Goal: Task Accomplishment & Management: Use online tool/utility

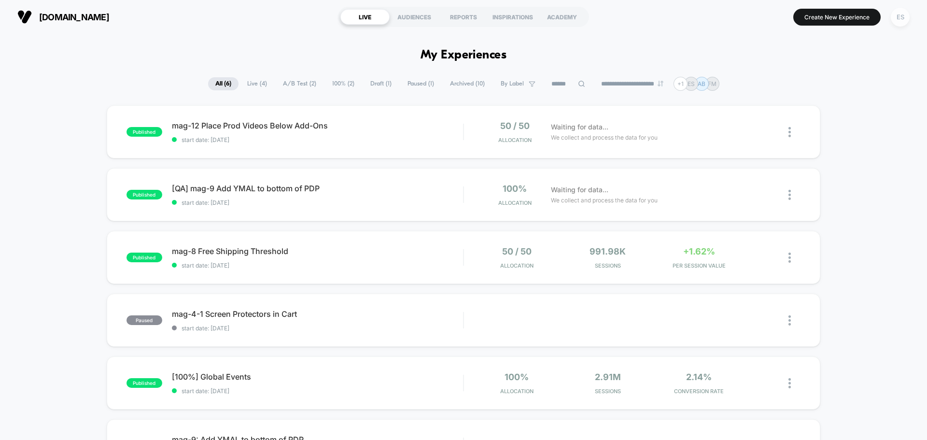
click at [897, 15] on div "ES" at bounding box center [900, 17] width 19 height 19
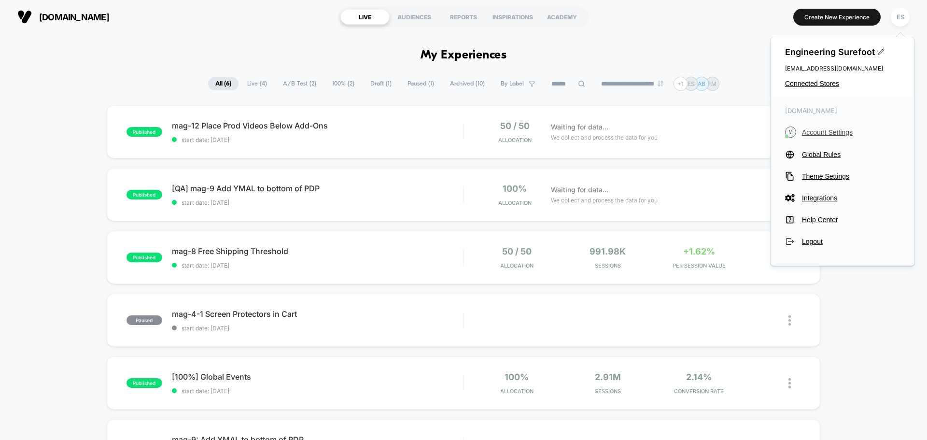
click at [828, 138] on button "M Account Settings" at bounding box center [842, 132] width 115 height 11
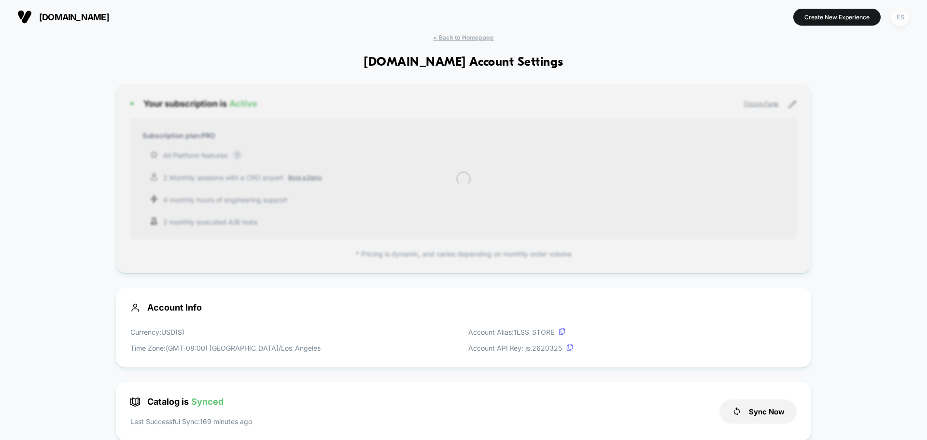
click at [900, 16] on div "ES" at bounding box center [900, 17] width 19 height 19
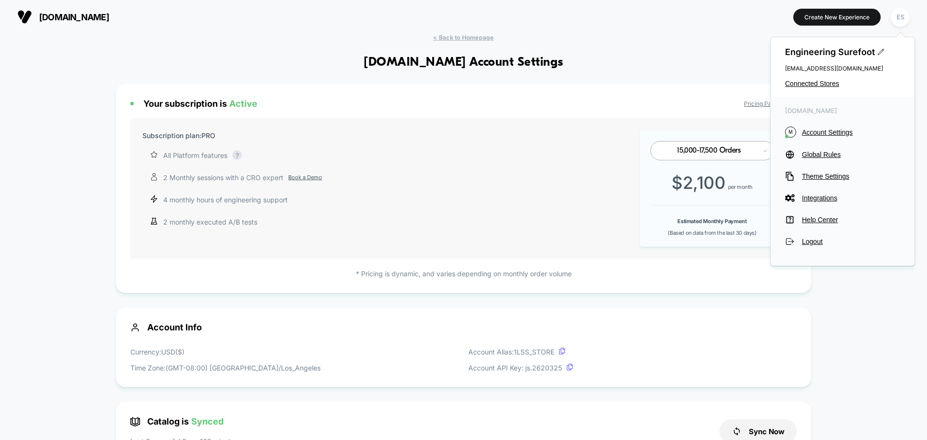
click at [818, 79] on div "Engineering Surefoot [EMAIL_ADDRESS][DOMAIN_NAME] Connected Stores" at bounding box center [843, 67] width 144 height 60
click at [817, 80] on span "Connected Stores" at bounding box center [842, 84] width 115 height 8
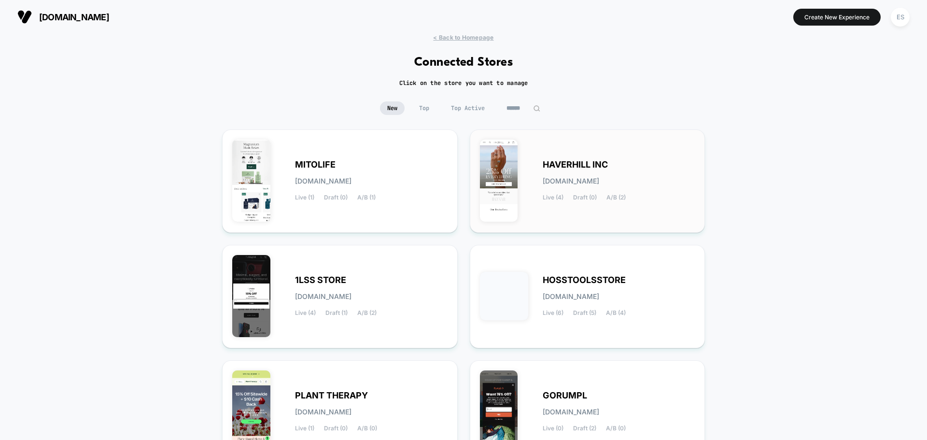
click at [642, 177] on div "HAVERHILL INC [DOMAIN_NAME] Live (4) Draft (0) A/B (2)" at bounding box center [619, 181] width 153 height 40
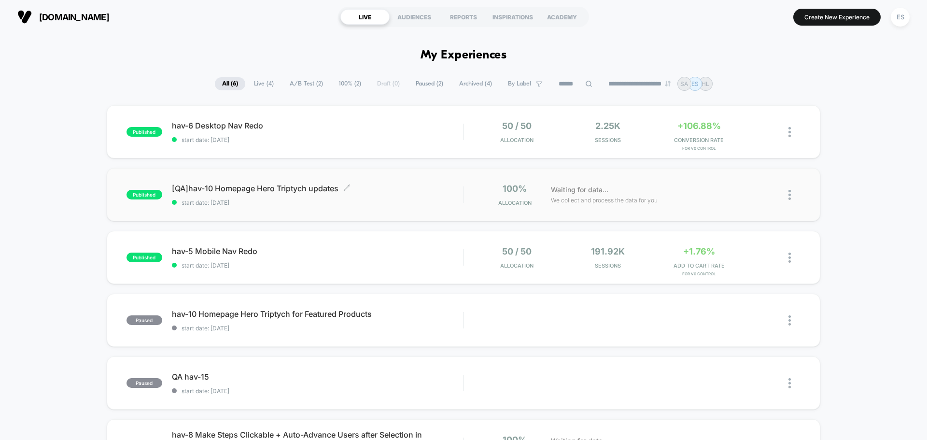
click at [263, 184] on span "[QA]hav-10 Homepage Hero Triptych updates Click to edit experience details" at bounding box center [317, 188] width 291 height 10
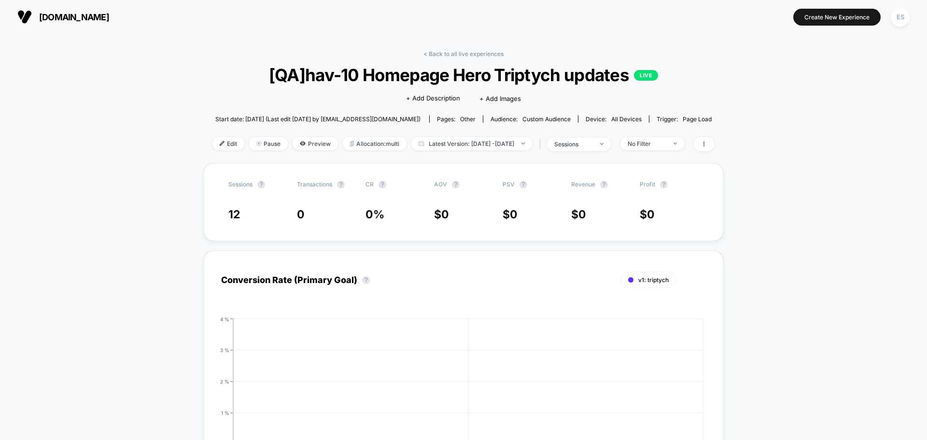
click at [215, 153] on div "< Back to all live experiences [QA]hav-10 Homepage Hero Triptych updates LIVE C…" at bounding box center [463, 106] width 502 height 113
click at [218, 148] on span "Edit" at bounding box center [228, 143] width 32 height 13
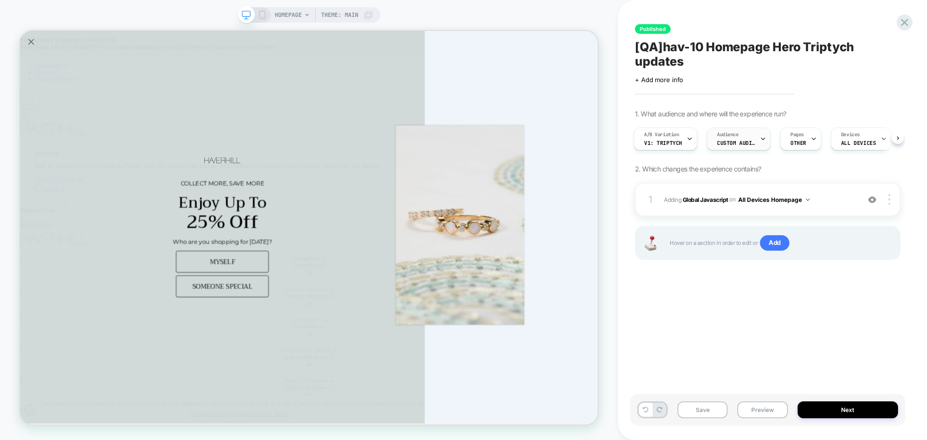
click at [754, 144] on div "Audience Custom Audience" at bounding box center [736, 139] width 58 height 22
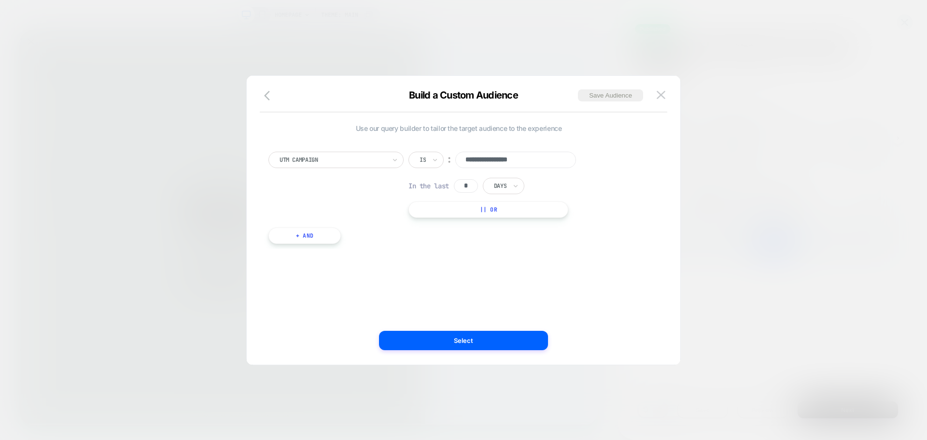
click at [808, 278] on div at bounding box center [463, 220] width 927 height 440
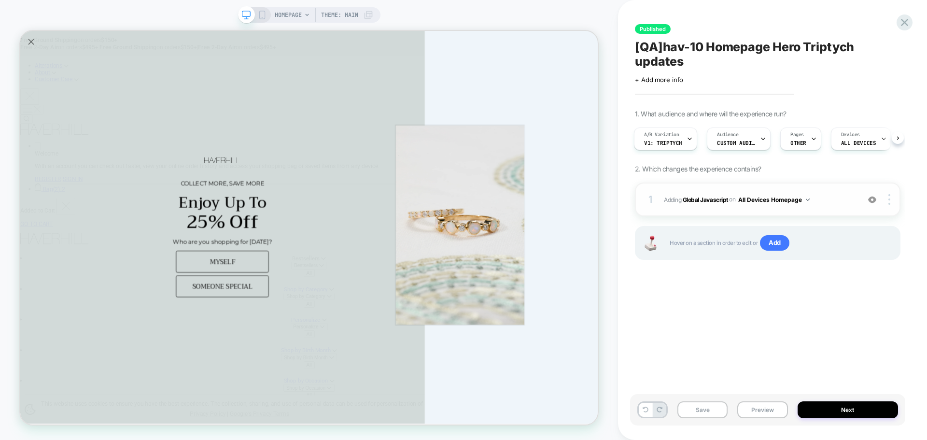
click at [710, 205] on span "Adding Global Javascript on All Devices Homepage" at bounding box center [759, 200] width 191 height 12
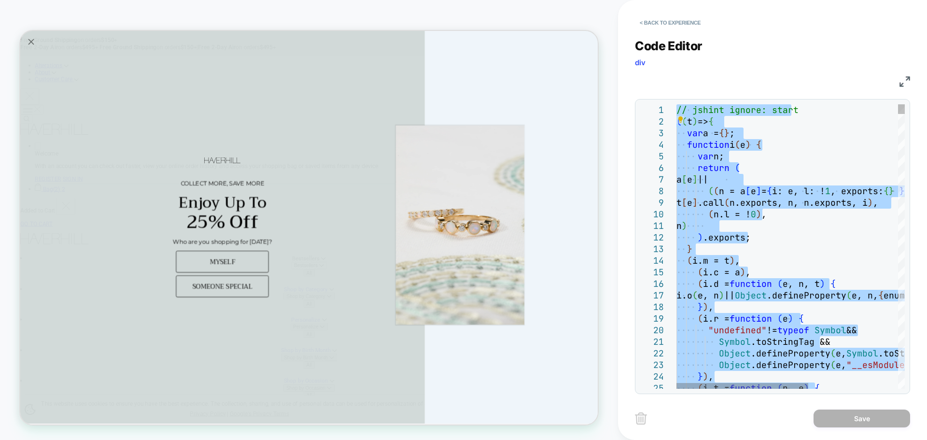
type textarea "**********"
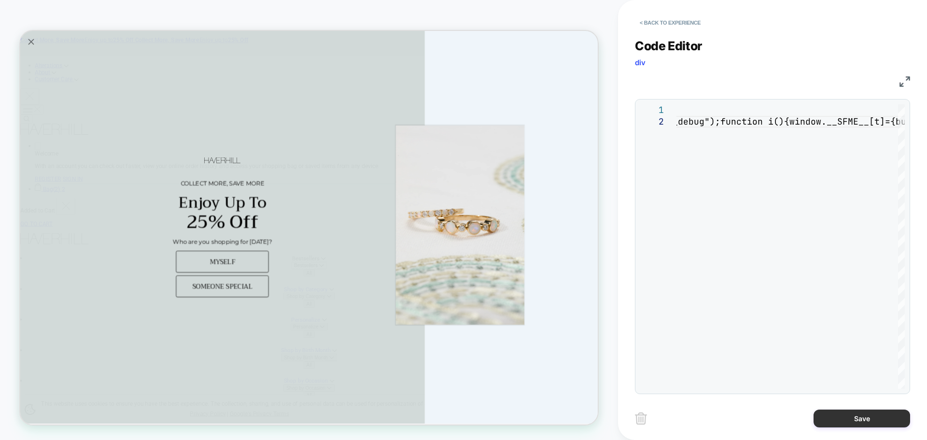
click at [875, 418] on button "Save" at bounding box center [862, 418] width 97 height 18
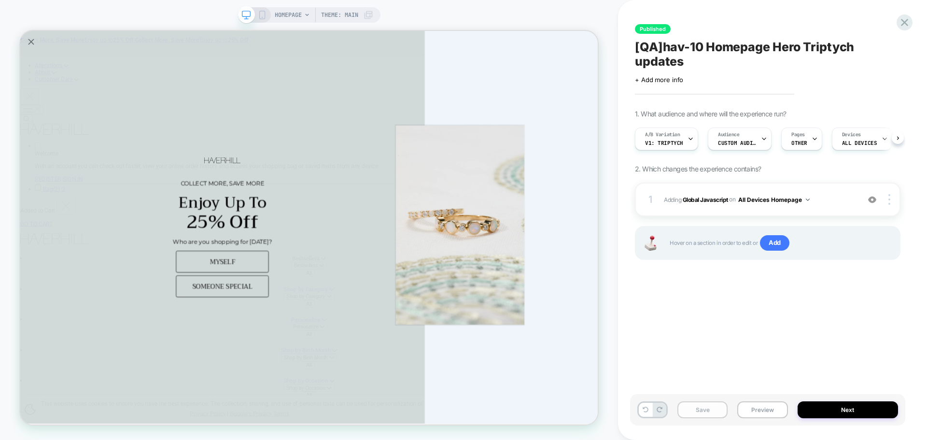
scroll to position [0, 0]
click at [697, 414] on button "Save" at bounding box center [702, 409] width 50 height 17
click at [750, 412] on button "Preview" at bounding box center [762, 409] width 50 height 17
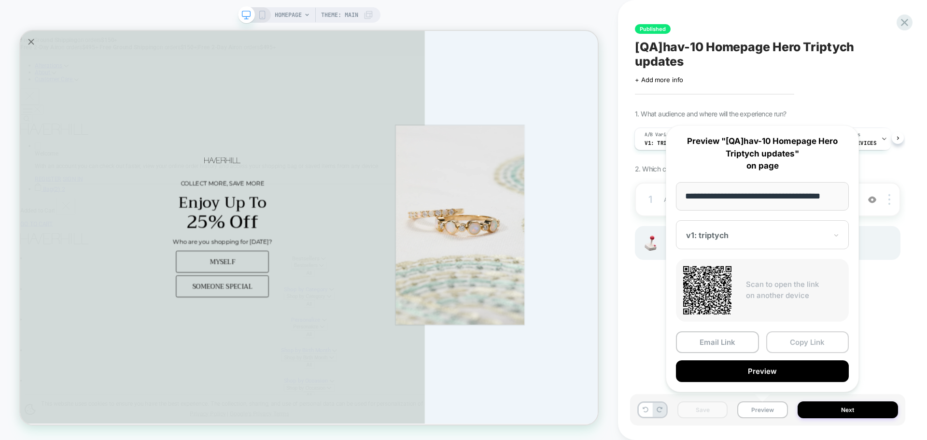
scroll to position [0, 0]
click at [811, 332] on button "Copy Link" at bounding box center [807, 342] width 83 height 22
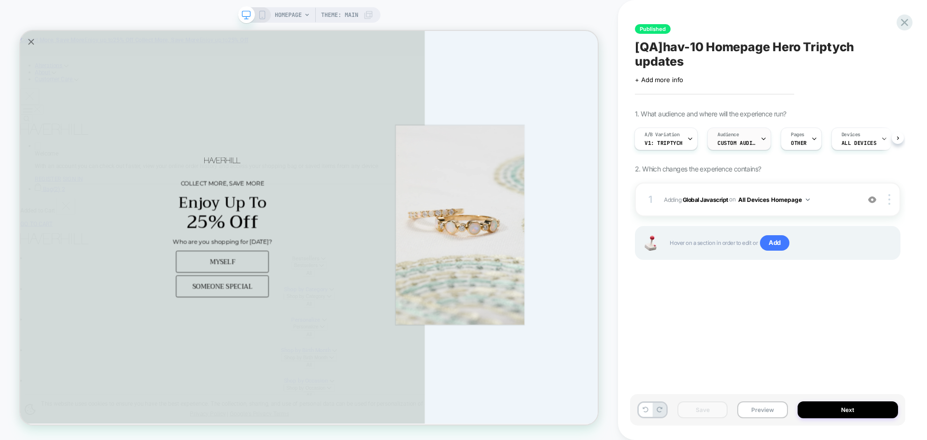
click at [718, 141] on span "Custom Audience" at bounding box center [737, 143] width 39 height 7
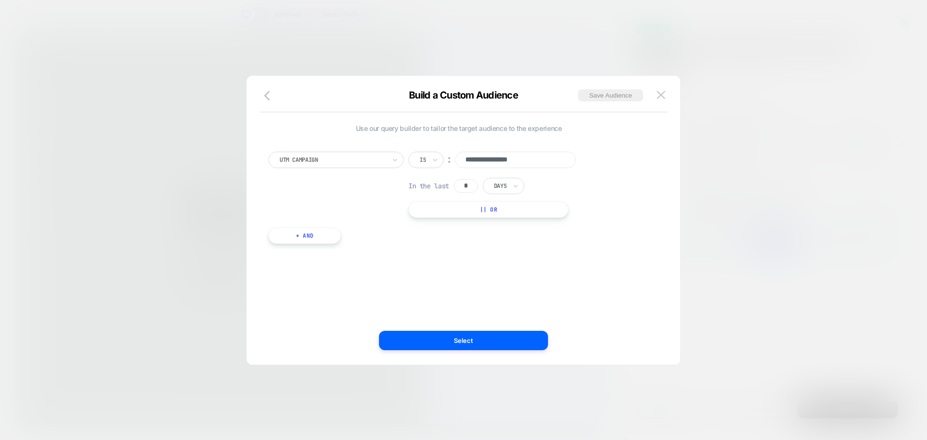
click at [653, 91] on div "Build a Custom Audience Save Audience" at bounding box center [464, 100] width 434 height 23
click at [657, 100] on button at bounding box center [661, 95] width 14 height 14
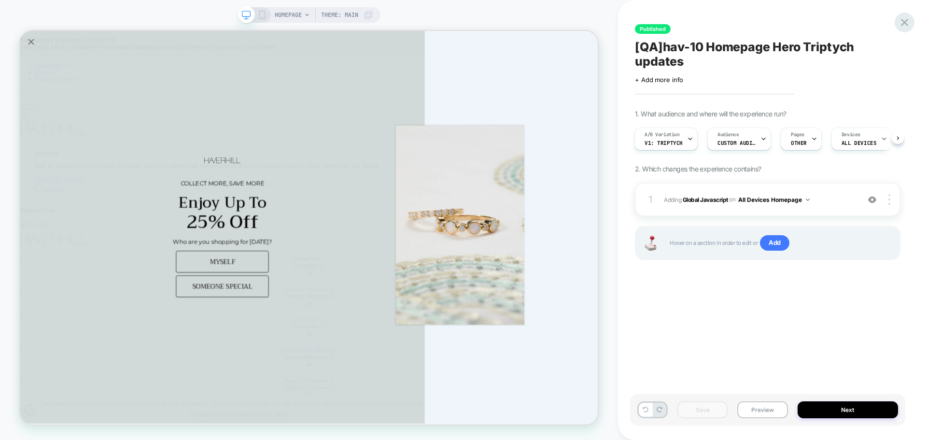
click at [903, 23] on icon at bounding box center [904, 22] width 13 height 13
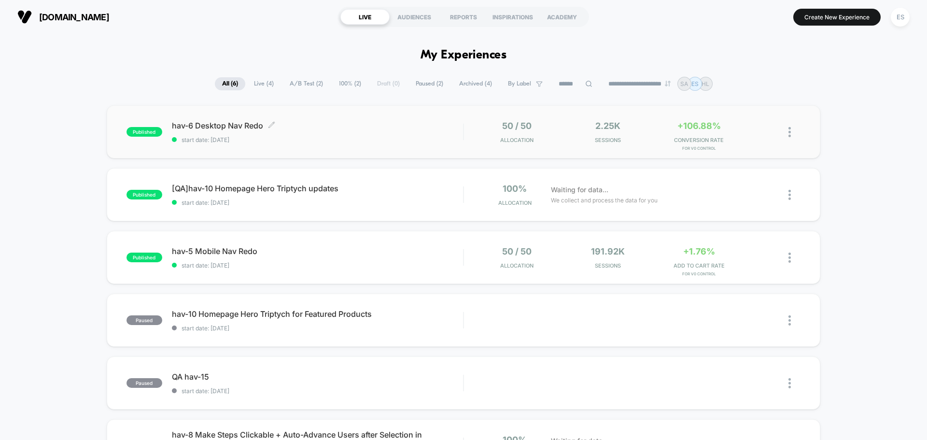
click at [222, 122] on span "hav-6 Desktop Nav Redo Click to edit experience details" at bounding box center [317, 126] width 291 height 10
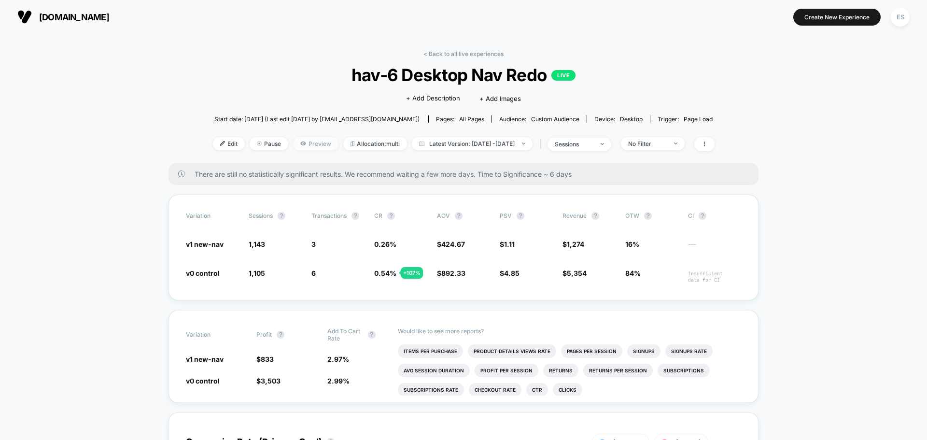
click at [318, 145] on span "Preview" at bounding box center [315, 143] width 45 height 13
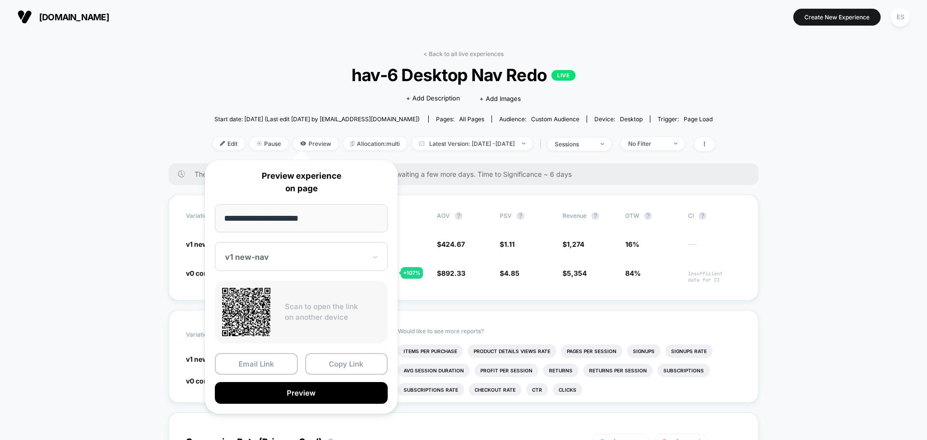
click at [316, 267] on div "v1 new-nav" at bounding box center [301, 256] width 173 height 29
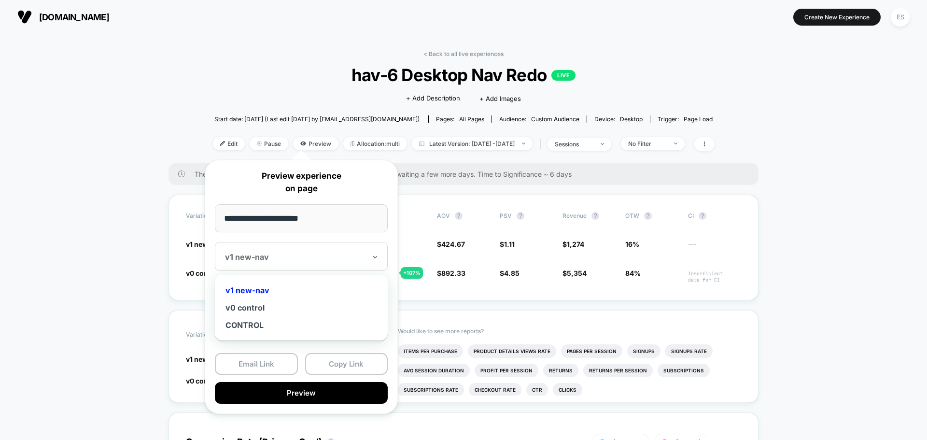
click at [251, 284] on div "v1 new-nav" at bounding box center [301, 289] width 163 height 17
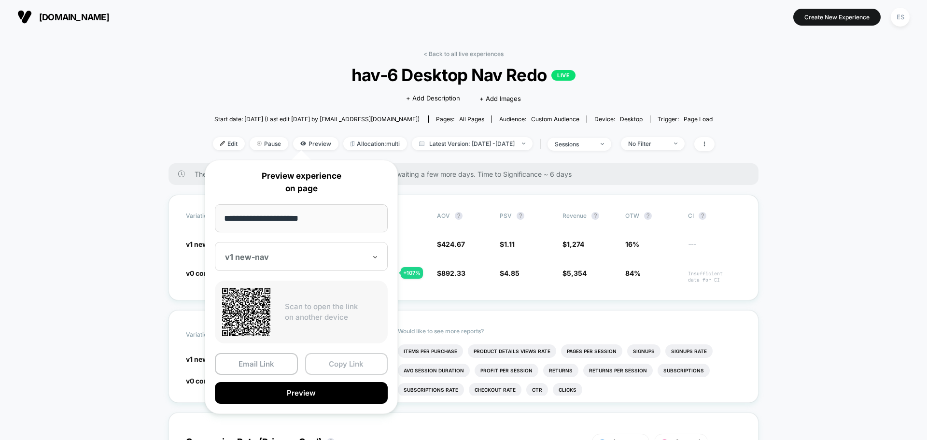
click at [350, 362] on button "Copy Link" at bounding box center [346, 364] width 83 height 22
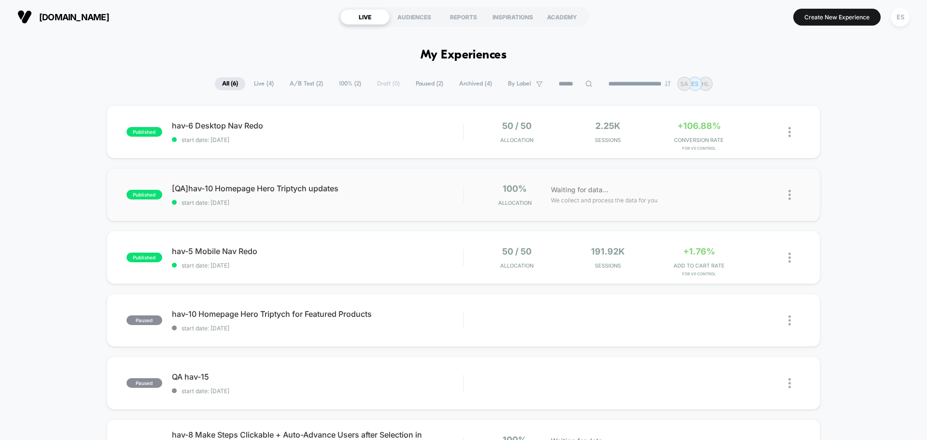
click at [803, 200] on div "published [QA]hav-10 Homepage Hero Triptych updates start date: [DATE] 100% All…" at bounding box center [464, 194] width 714 height 53
click at [788, 198] on div at bounding box center [782, 194] width 36 height 23
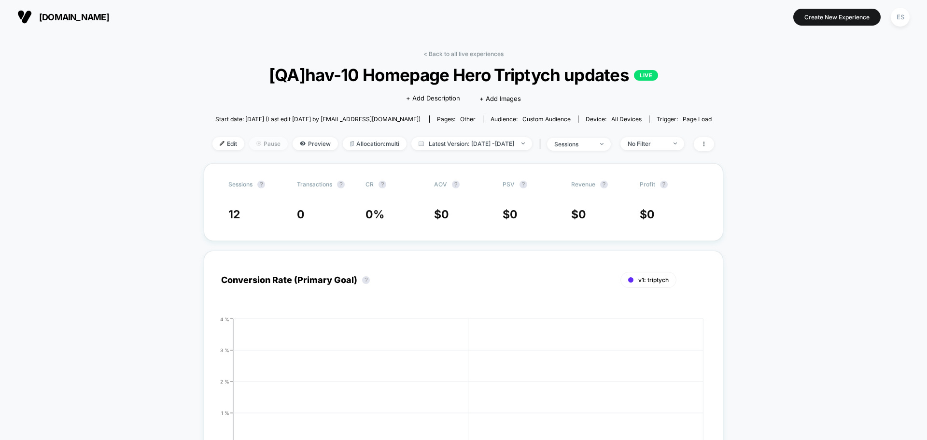
click at [257, 146] on span "Pause" at bounding box center [268, 143] width 39 height 13
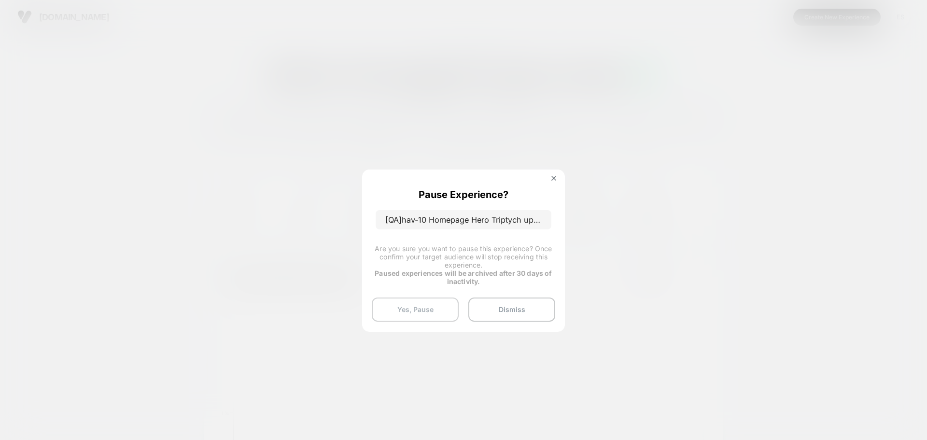
click at [431, 315] on button "Yes, Pause" at bounding box center [415, 309] width 87 height 24
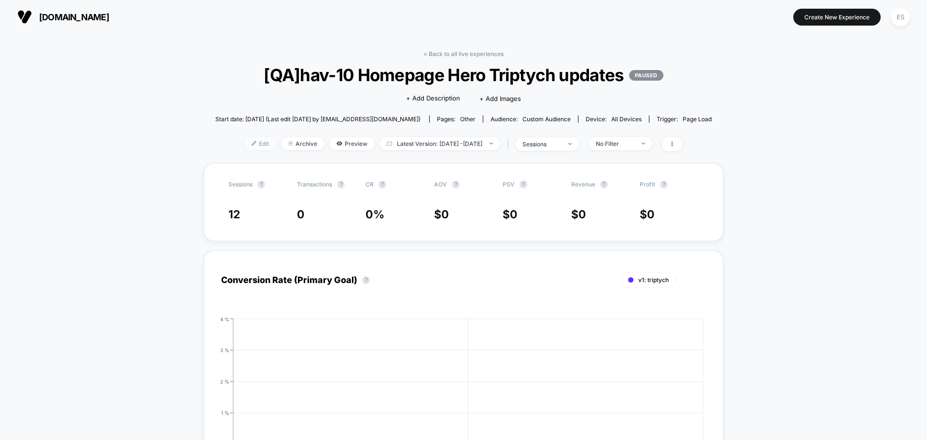
click at [244, 147] on span "Edit" at bounding box center [260, 143] width 32 height 13
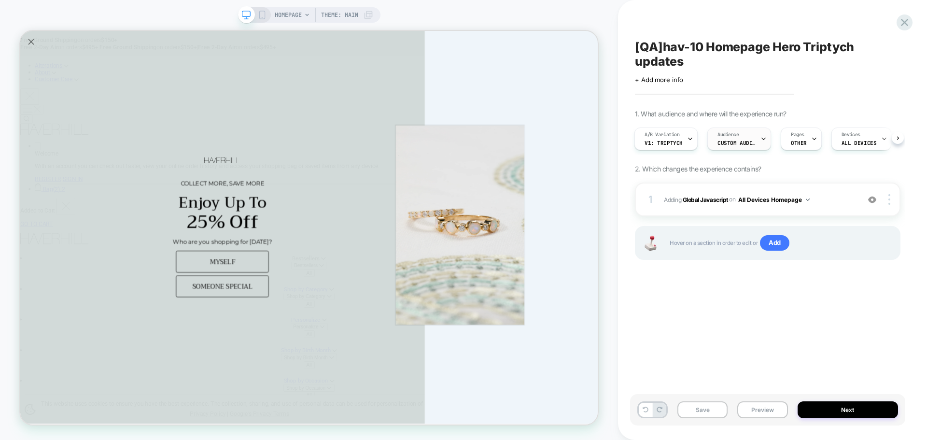
click at [719, 148] on div "Audience Custom Audience" at bounding box center [737, 139] width 58 height 22
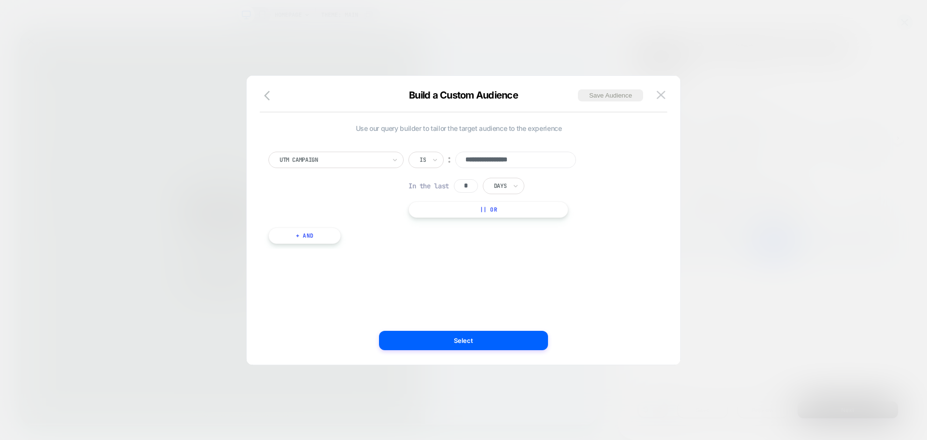
click at [265, 105] on div "Build a Custom Audience Save Audience" at bounding box center [464, 100] width 434 height 23
click at [265, 99] on icon "button" at bounding box center [270, 96] width 12 height 12
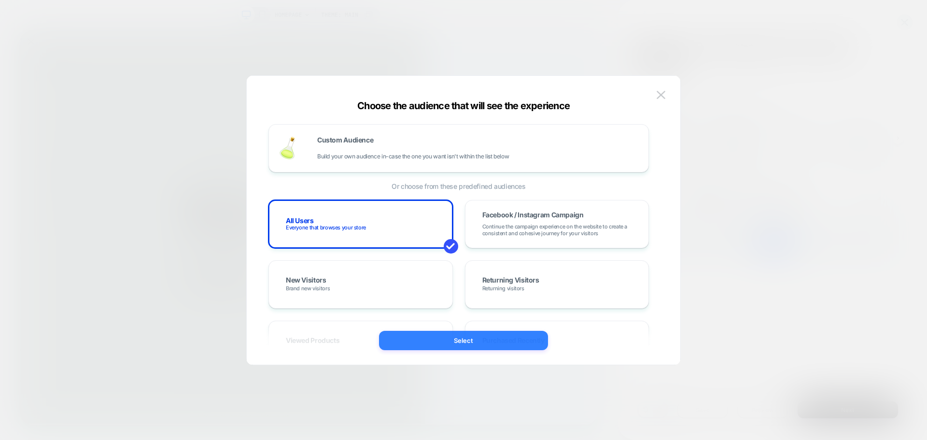
click at [442, 340] on button "Select" at bounding box center [463, 340] width 169 height 19
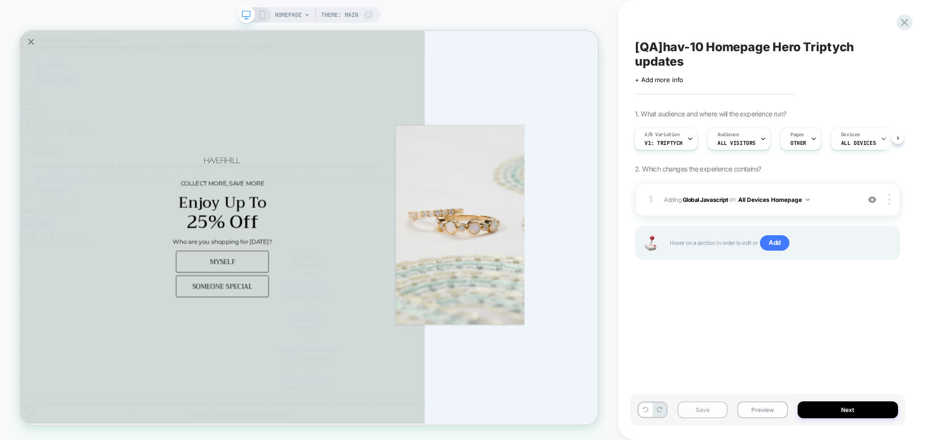
click at [711, 413] on button "Save" at bounding box center [702, 409] width 50 height 17
click at [841, 410] on button "Next" at bounding box center [848, 409] width 101 height 17
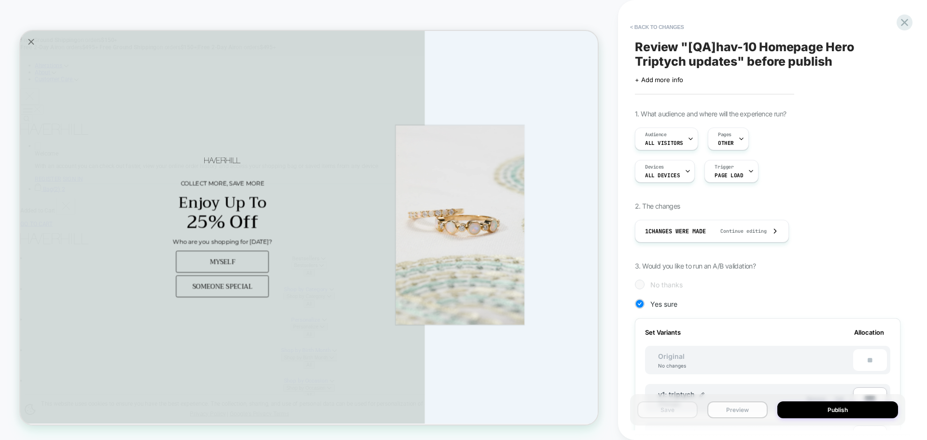
click at [724, 414] on button "Preview" at bounding box center [737, 409] width 60 height 17
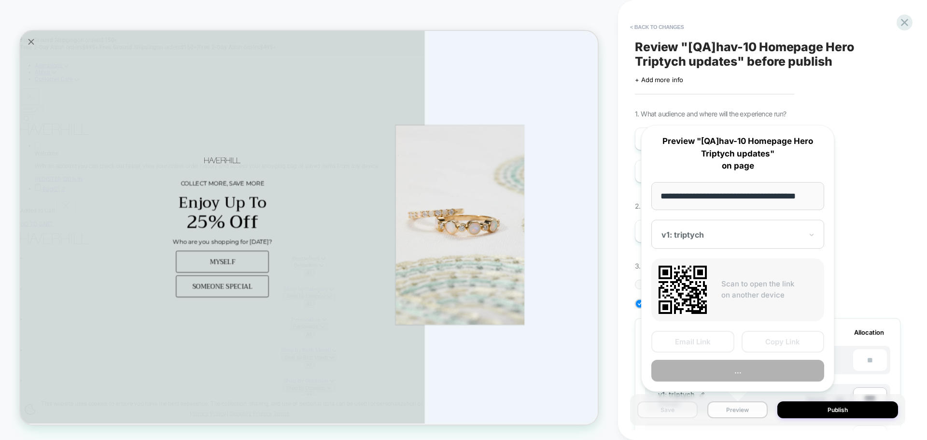
scroll to position [0, 6]
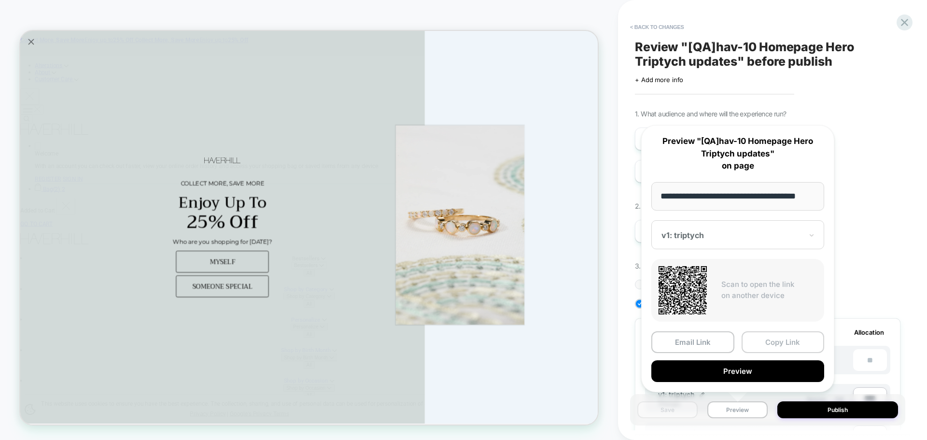
click at [763, 335] on button "Copy Link" at bounding box center [783, 342] width 83 height 22
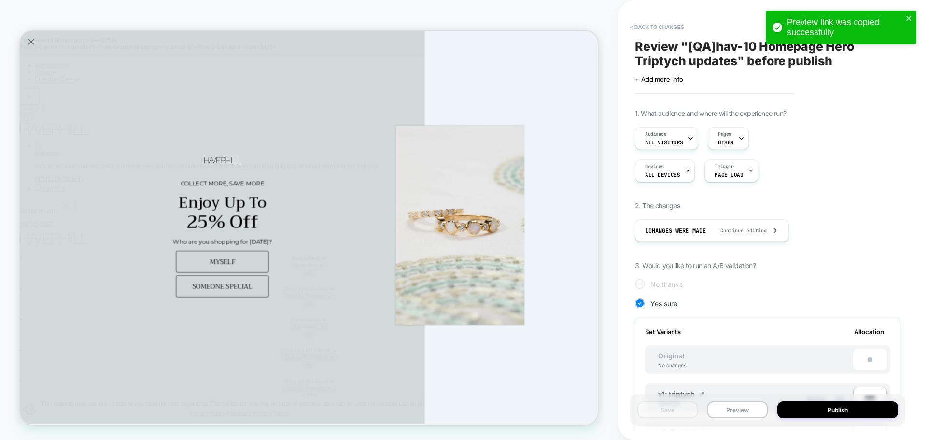
scroll to position [0, 0]
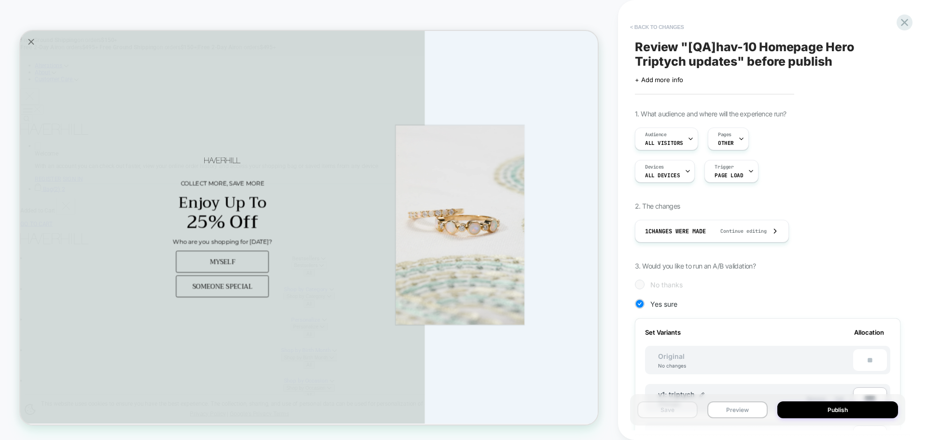
click at [657, 25] on button "< Back to changes" at bounding box center [657, 26] width 64 height 15
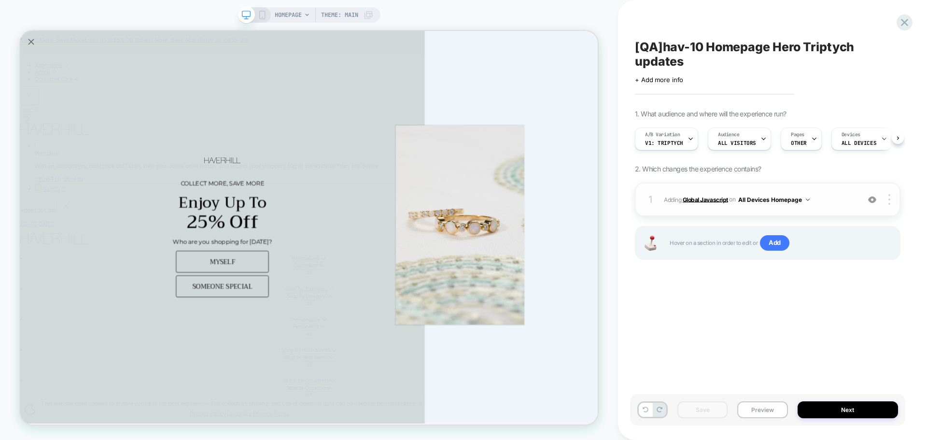
scroll to position [0, 0]
click at [700, 201] on b "Global Javascript" at bounding box center [705, 199] width 45 height 7
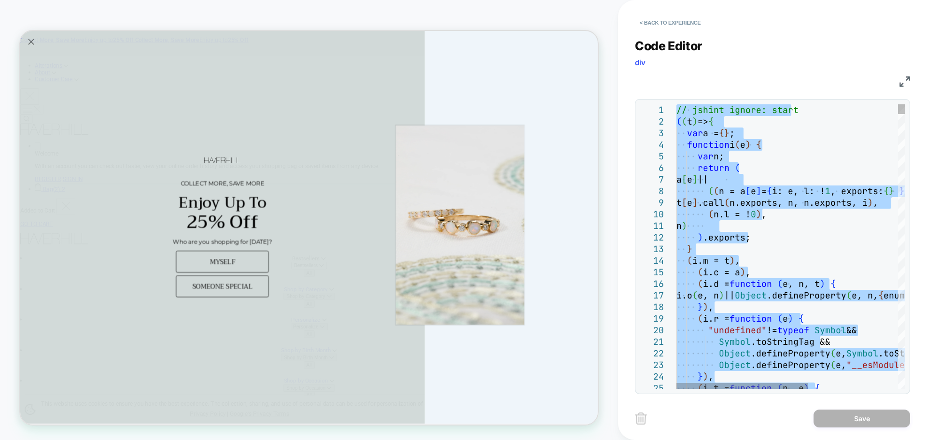
type textarea "**********"
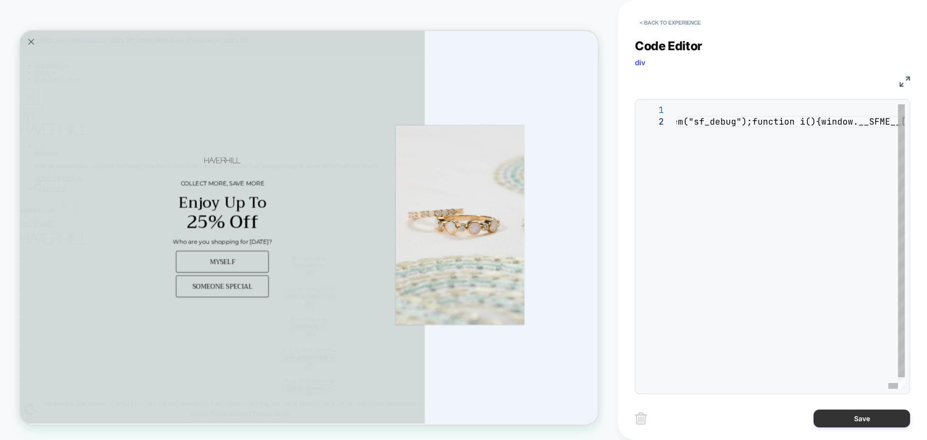
click at [844, 416] on button "Save" at bounding box center [862, 418] width 97 height 18
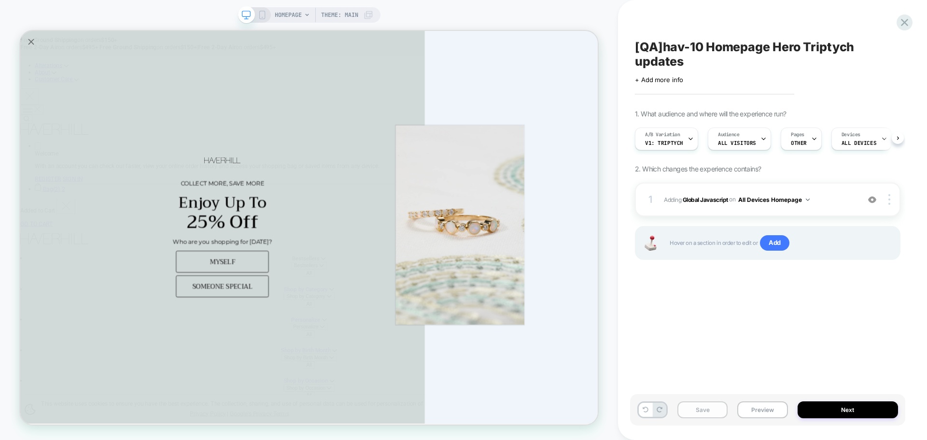
click at [710, 416] on button "Save" at bounding box center [702, 409] width 50 height 17
click at [760, 404] on button "Preview" at bounding box center [762, 409] width 50 height 17
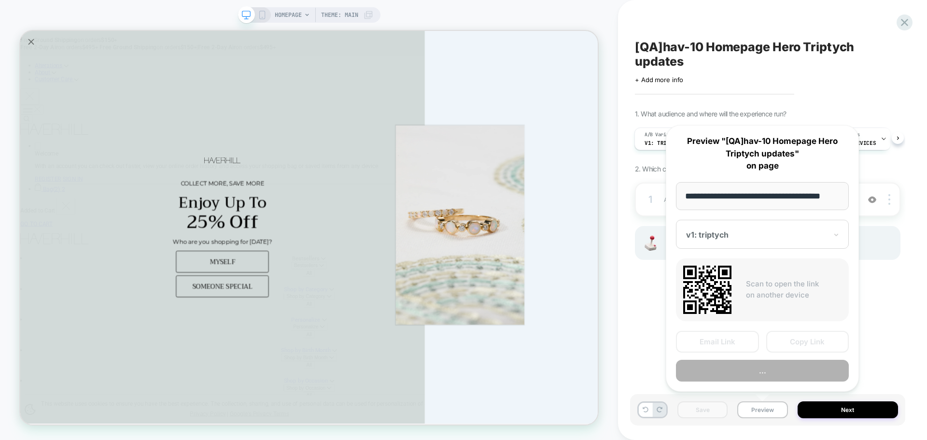
scroll to position [0, 6]
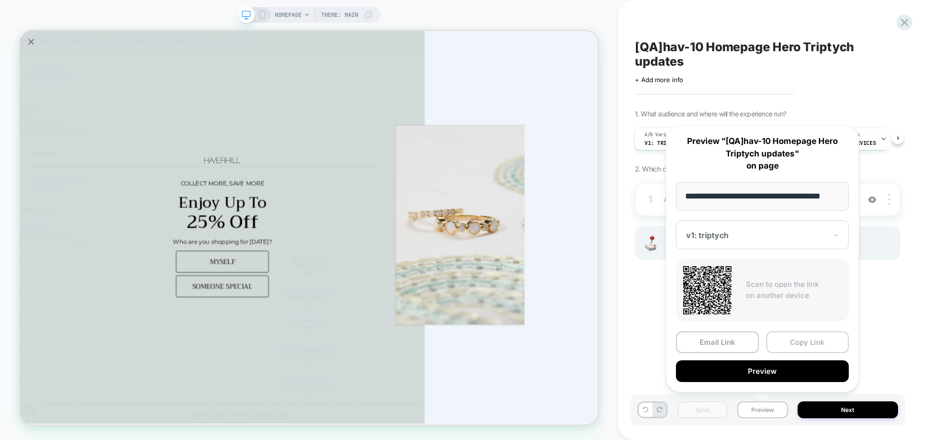
click at [789, 338] on button "Copy Link" at bounding box center [807, 342] width 83 height 22
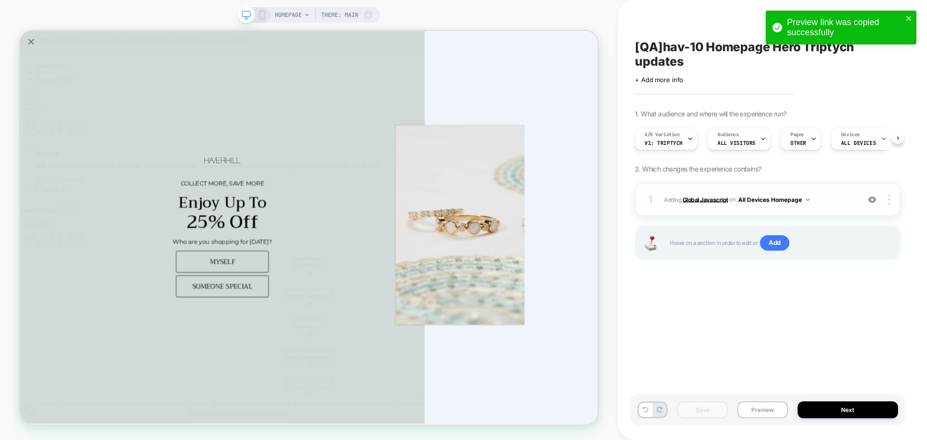
click at [692, 200] on b "Global Javascript" at bounding box center [705, 199] width 45 height 7
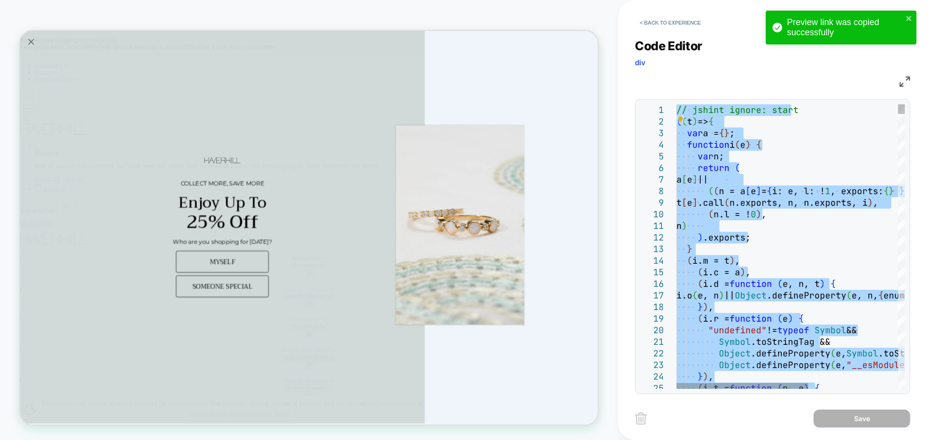
type textarea "**********"
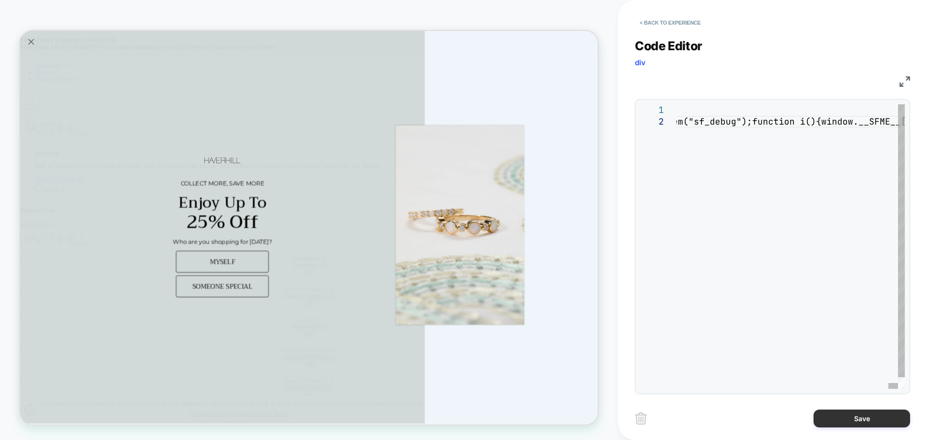
click at [844, 414] on button "Save" at bounding box center [862, 418] width 97 height 18
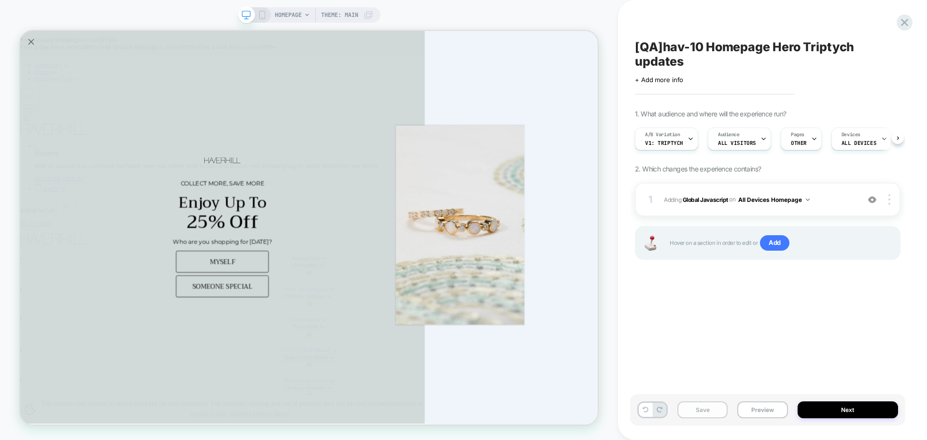
click at [692, 407] on button "Save" at bounding box center [702, 409] width 50 height 17
click at [764, 415] on button "Preview" at bounding box center [762, 409] width 50 height 17
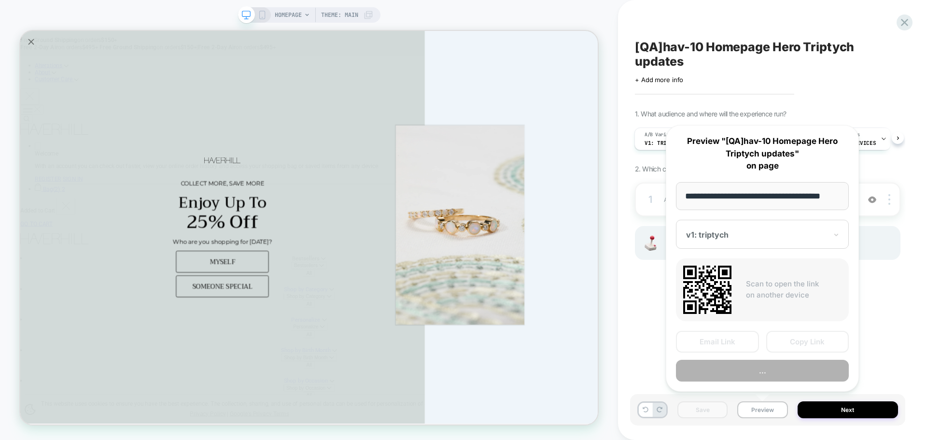
scroll to position [0, 6]
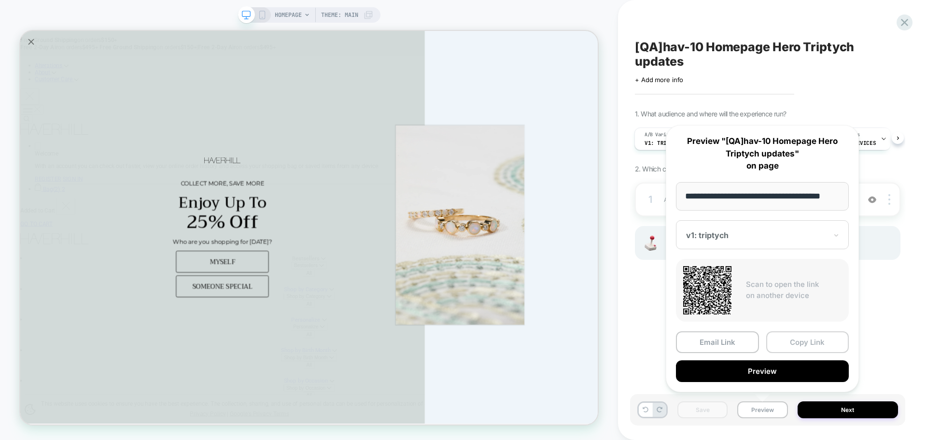
click at [799, 342] on button "Copy Link" at bounding box center [807, 342] width 83 height 22
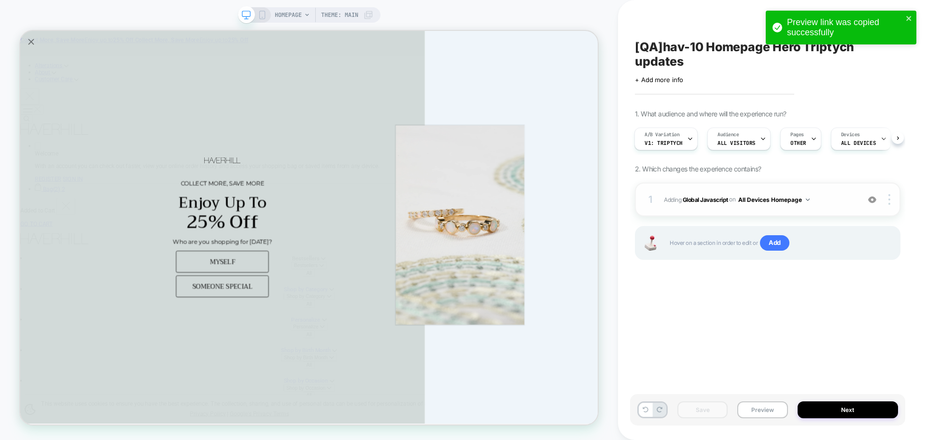
click at [691, 205] on span "Adding Global Javascript on All Devices Homepage" at bounding box center [759, 200] width 191 height 12
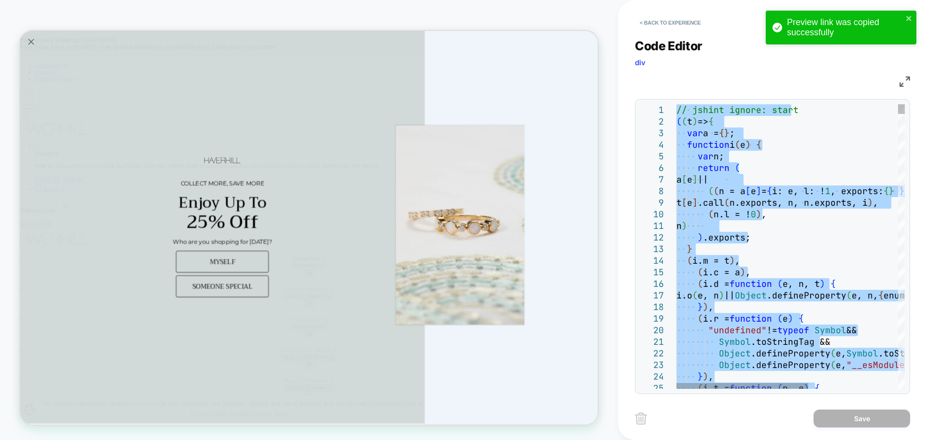
type textarea "**********"
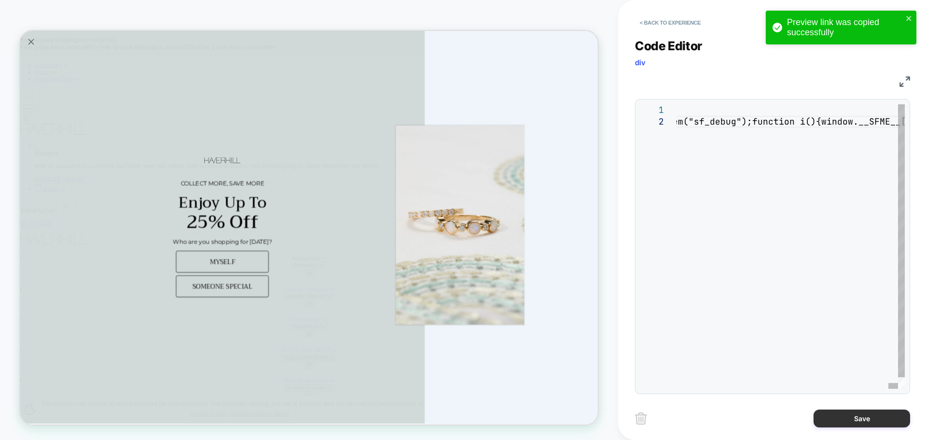
click at [829, 412] on button "Save" at bounding box center [862, 418] width 97 height 18
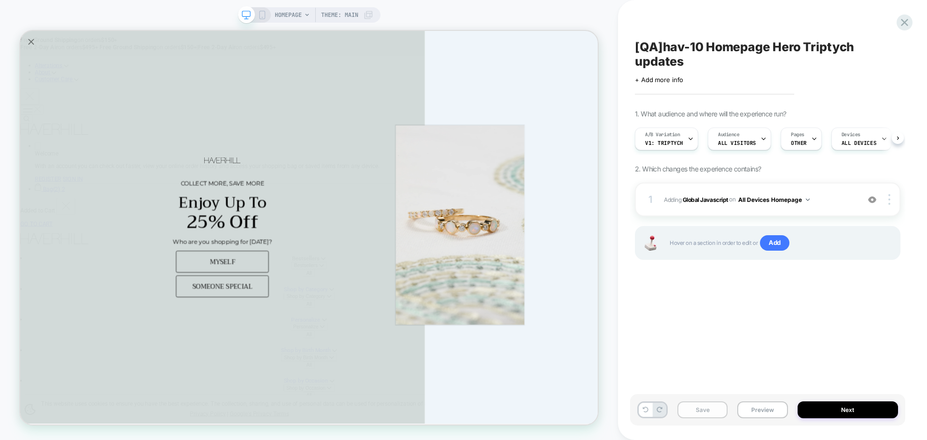
click at [717, 416] on button "Save" at bounding box center [702, 409] width 50 height 17
click at [774, 413] on button "Preview" at bounding box center [762, 409] width 50 height 17
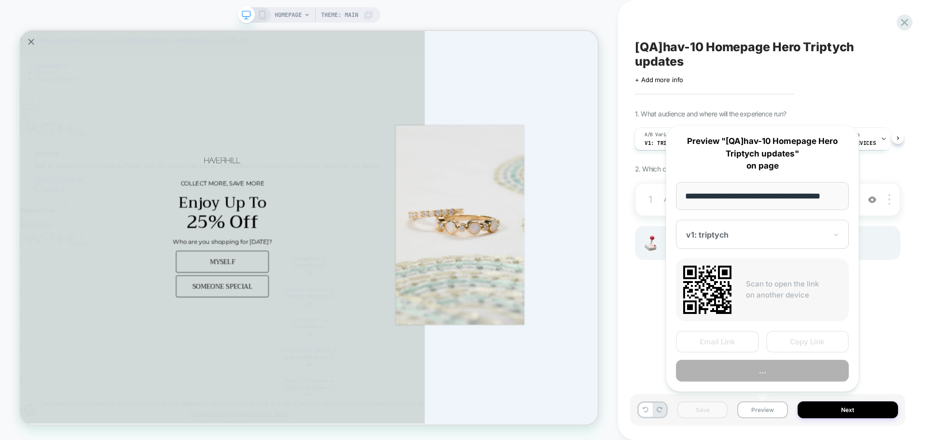
scroll to position [0, 6]
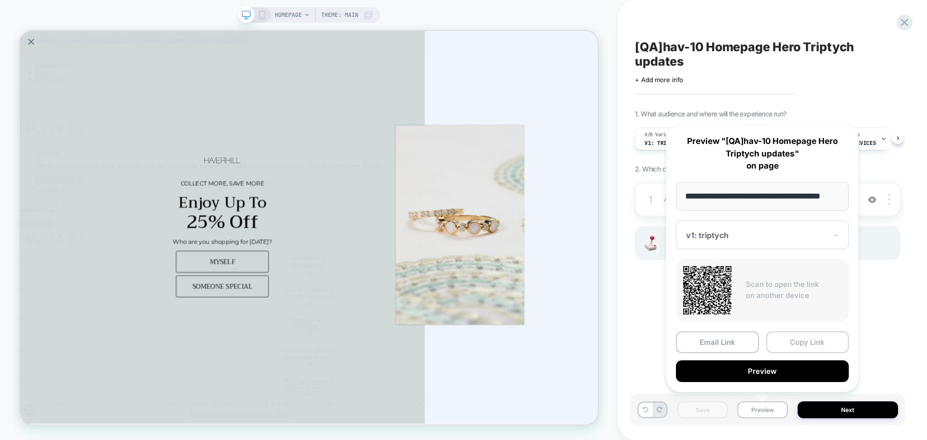
click at [817, 337] on button "Copy Link" at bounding box center [807, 342] width 83 height 22
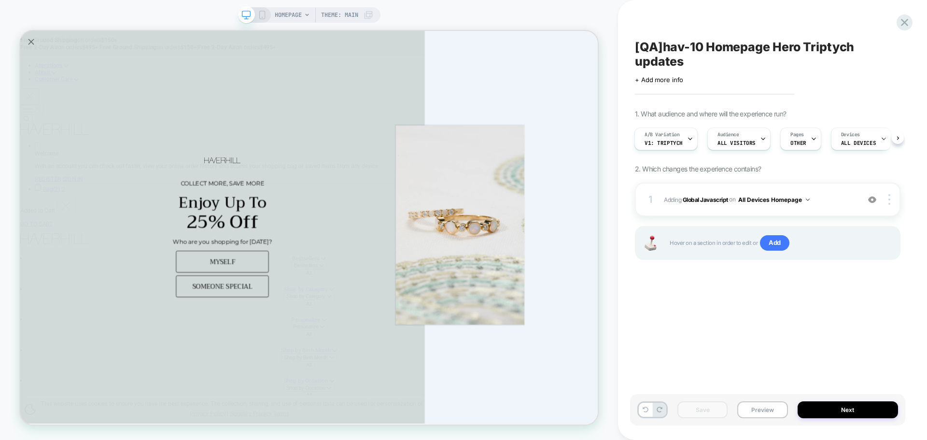
click at [752, 400] on div "Save Preview Next" at bounding box center [767, 409] width 275 height 31
click at [765, 422] on div "Save Preview Next" at bounding box center [767, 409] width 275 height 31
click at [765, 413] on button "Preview" at bounding box center [762, 409] width 50 height 17
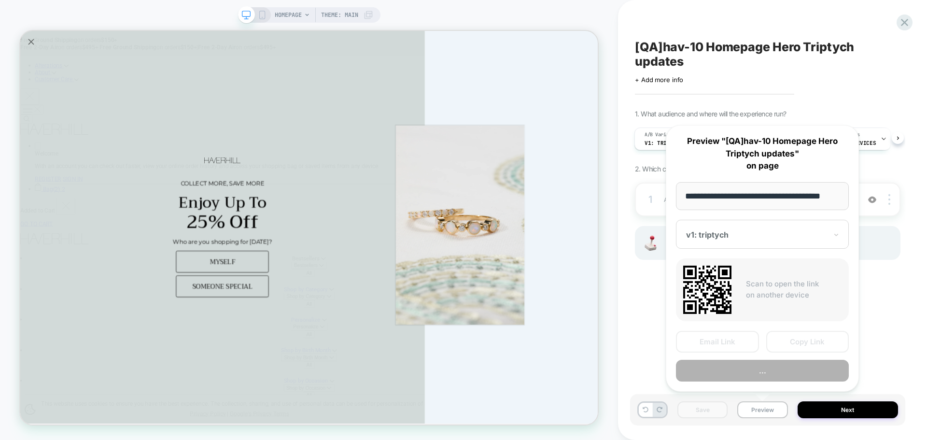
scroll to position [0, 6]
click at [795, 336] on button "Copy Link" at bounding box center [807, 342] width 83 height 22
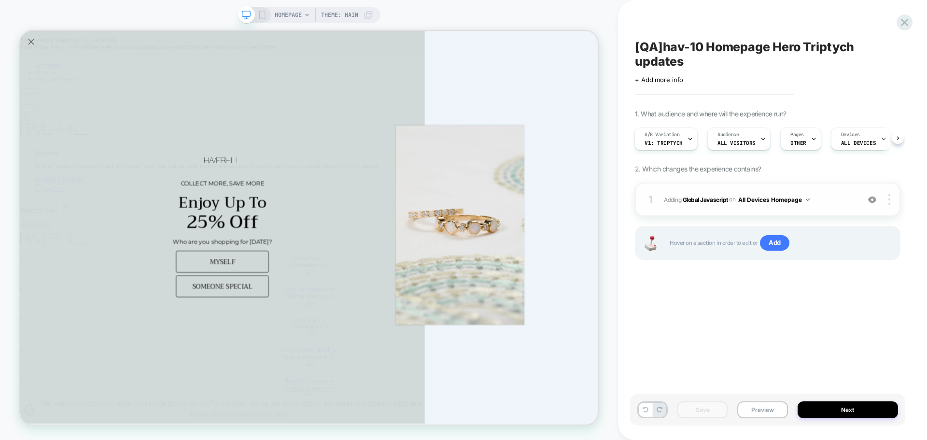
click at [724, 206] on div "1 Adding Global Javascript on All Devices Homepage Add Before Add After Target …" at bounding box center [768, 200] width 266 height 34
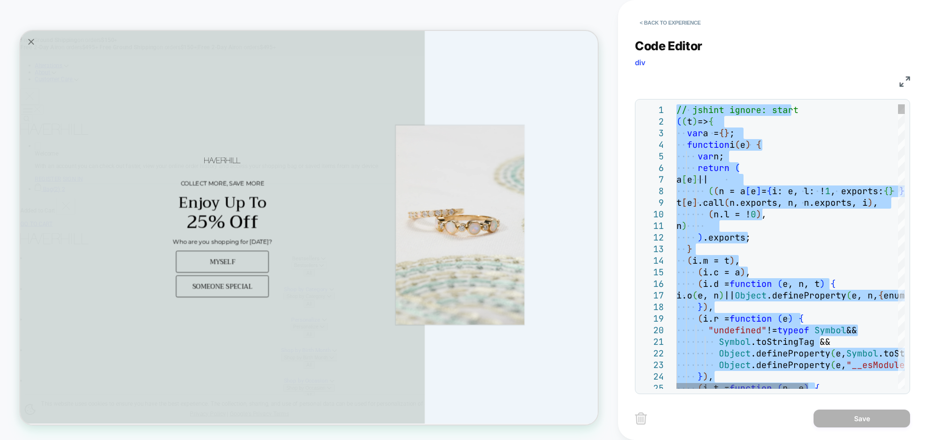
type textarea "**********"
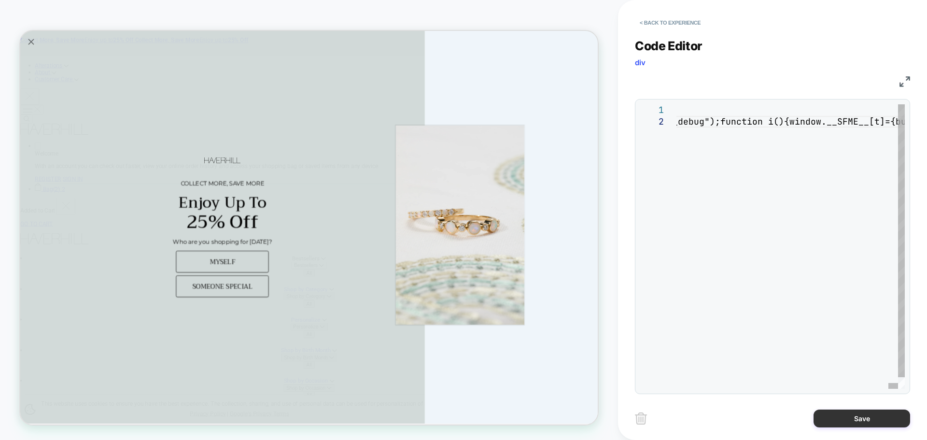
click at [843, 417] on button "Save" at bounding box center [862, 418] width 97 height 18
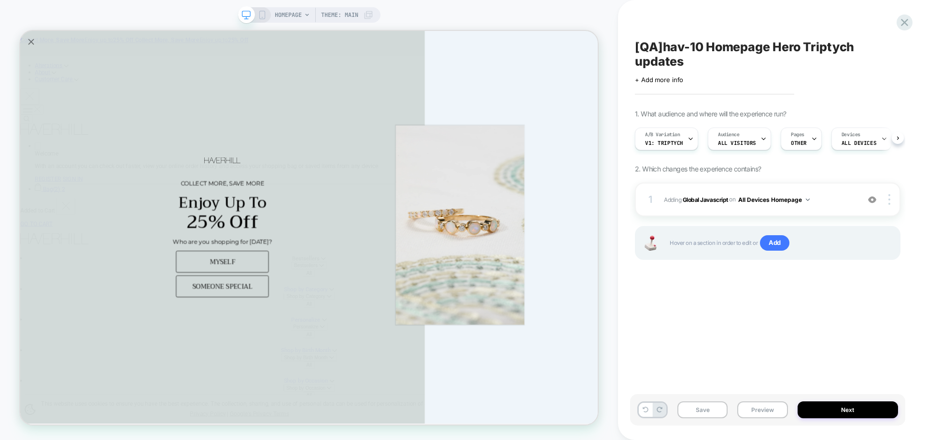
scroll to position [0, 0]
click at [706, 419] on div "Save Preview Next" at bounding box center [767, 409] width 275 height 31
click at [705, 417] on button "Save" at bounding box center [702, 409] width 50 height 17
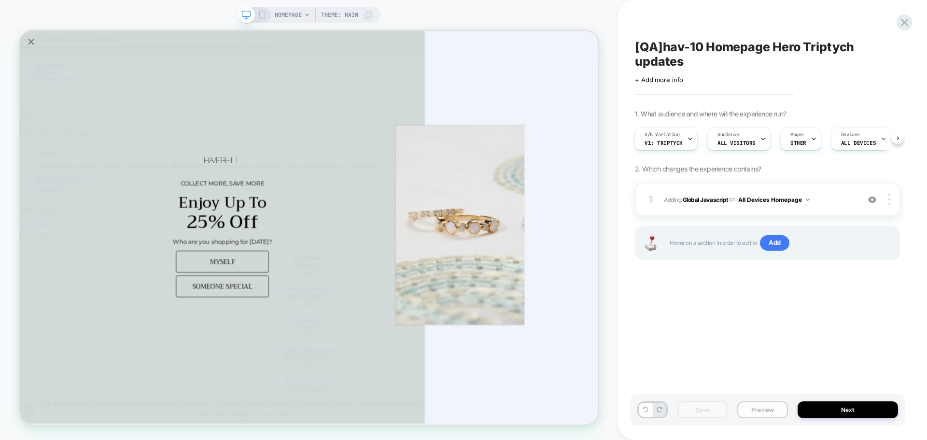
click at [740, 402] on button "Preview" at bounding box center [762, 409] width 50 height 17
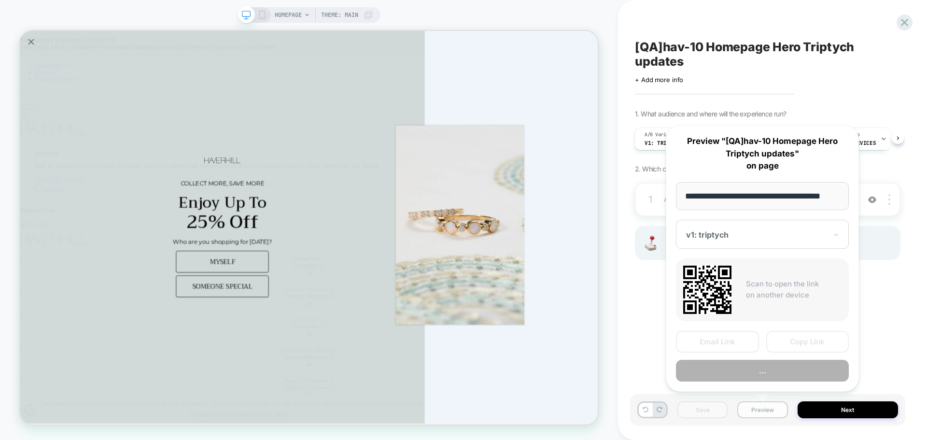
scroll to position [0, 6]
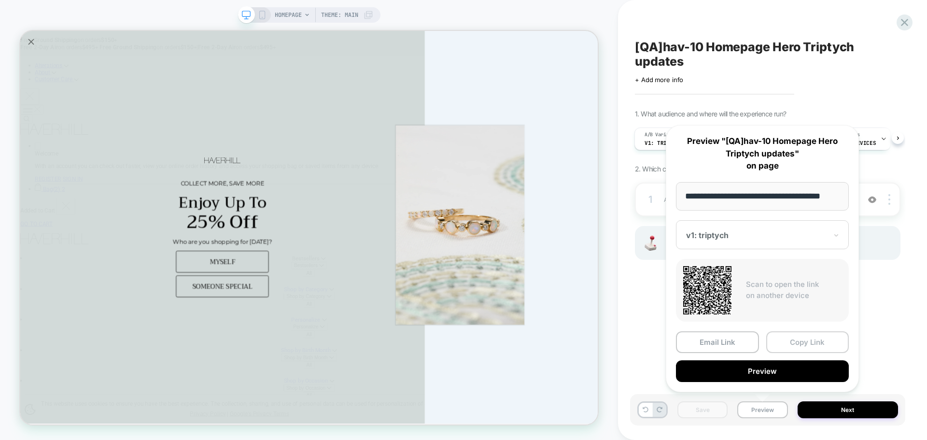
click at [779, 350] on button "Copy Link" at bounding box center [807, 342] width 83 height 22
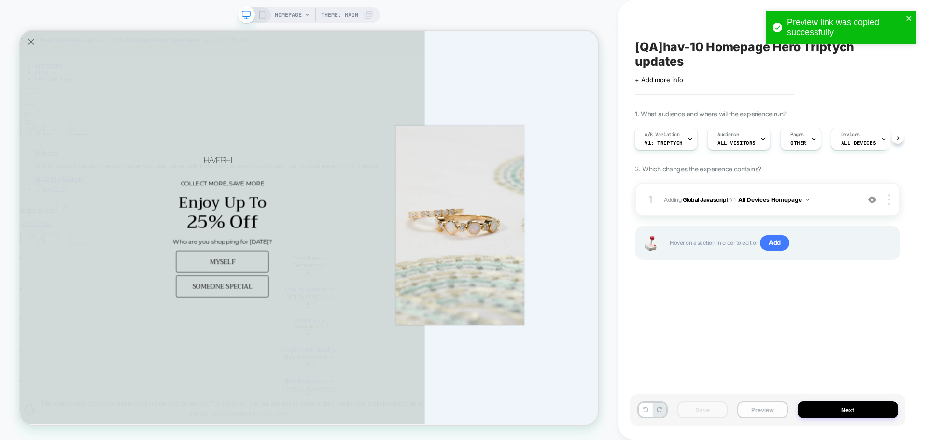
click at [758, 412] on button "Preview" at bounding box center [762, 409] width 50 height 17
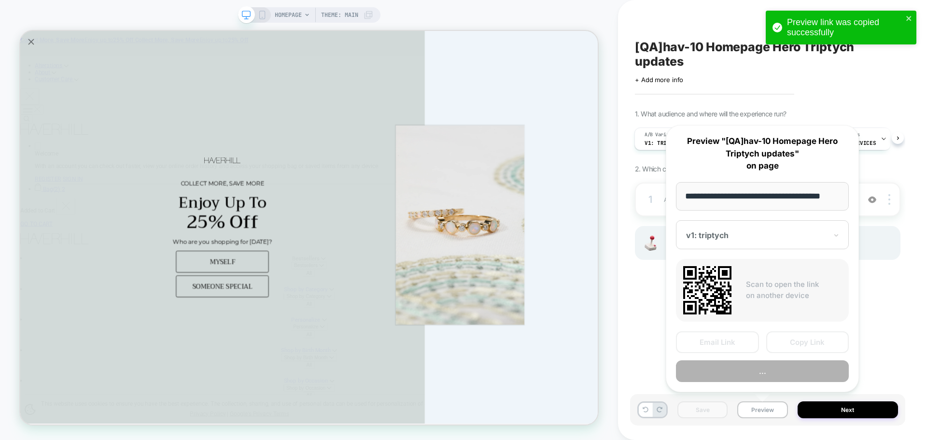
scroll to position [0, 0]
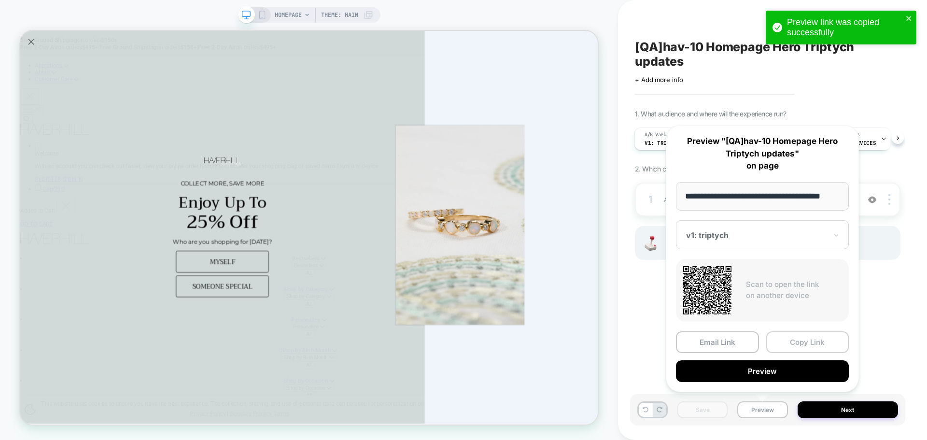
click at [797, 338] on button "Copy Link" at bounding box center [807, 342] width 83 height 22
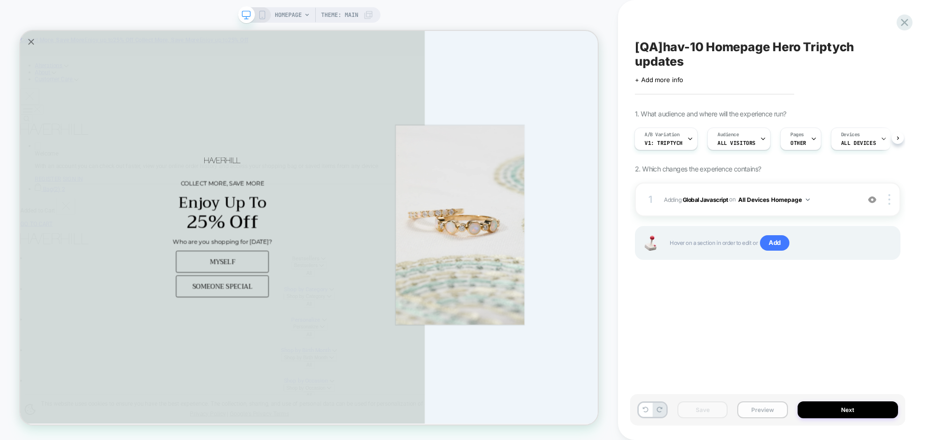
click at [769, 406] on button "Preview" at bounding box center [762, 409] width 50 height 17
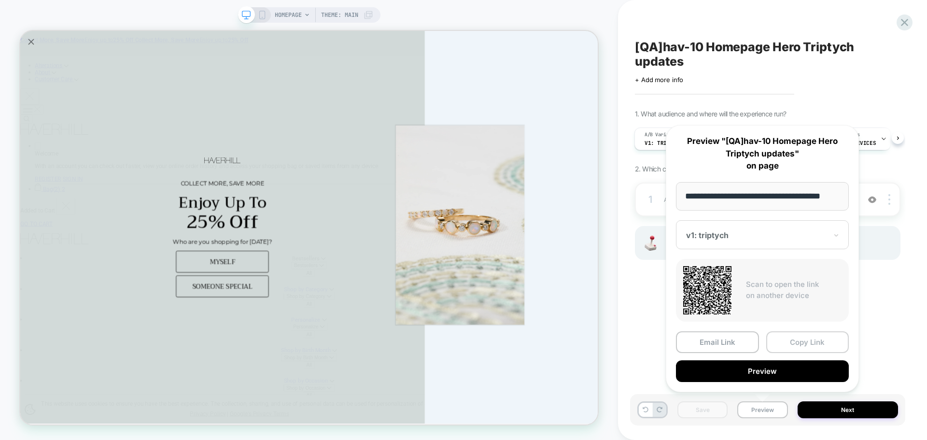
drag, startPoint x: 806, startPoint y: 342, endPoint x: 807, endPoint y: 336, distance: 6.0
click at [807, 340] on button "Copy Link" at bounding box center [807, 342] width 83 height 22
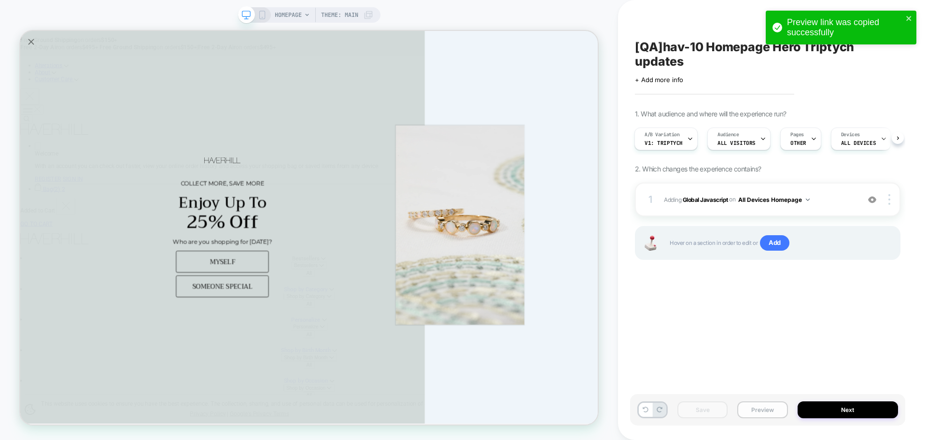
click at [775, 408] on button "Preview" at bounding box center [762, 409] width 50 height 17
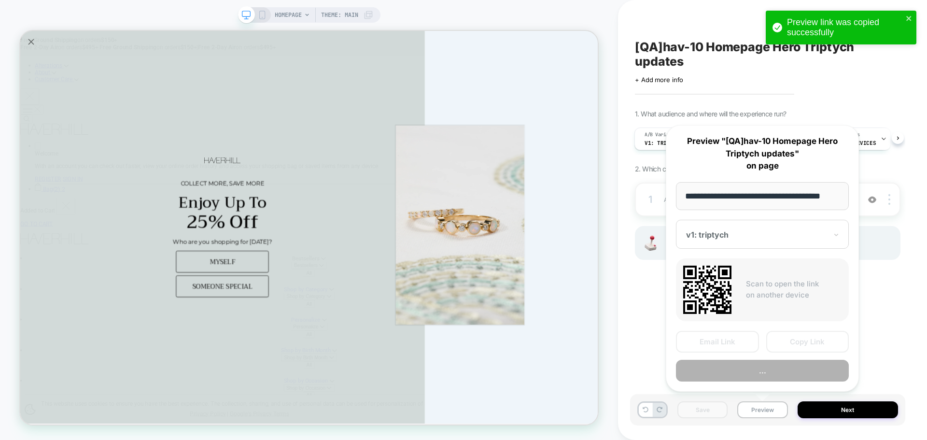
scroll to position [0, 6]
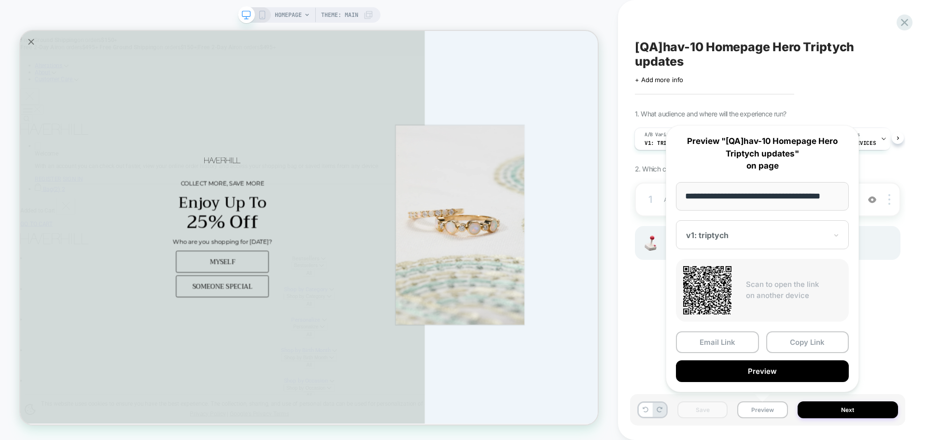
click at [795, 349] on button "Copy Link" at bounding box center [807, 342] width 83 height 22
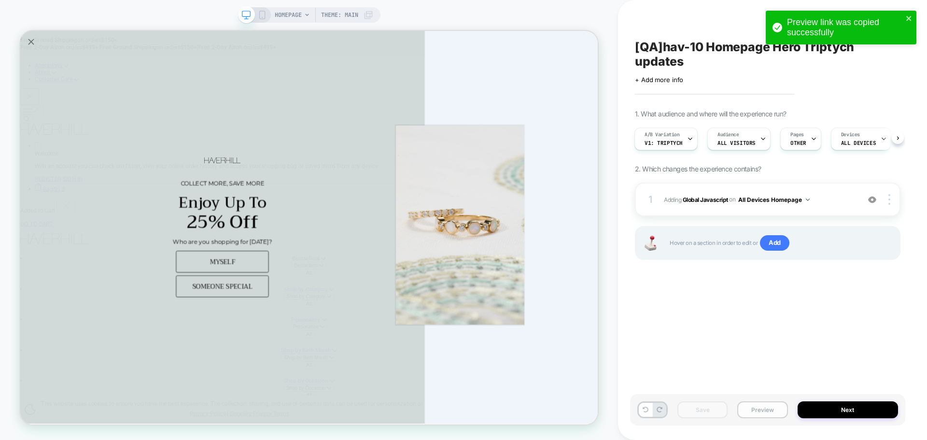
click at [768, 407] on button "Preview" at bounding box center [762, 409] width 50 height 17
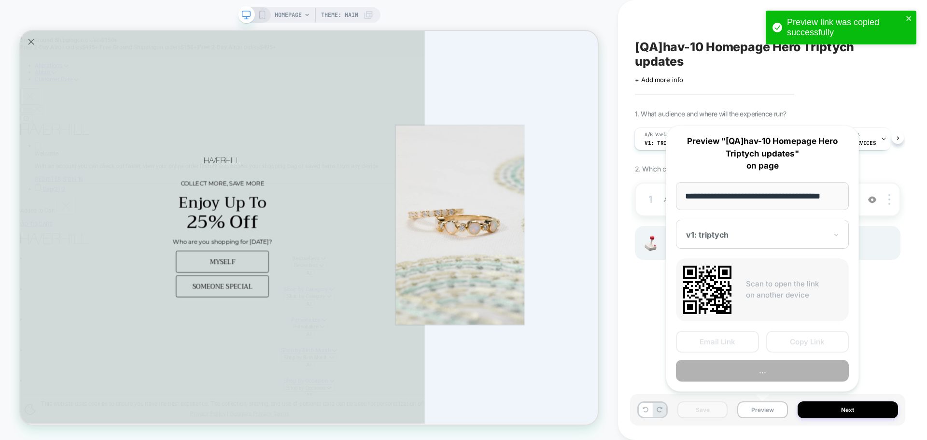
scroll to position [0, 6]
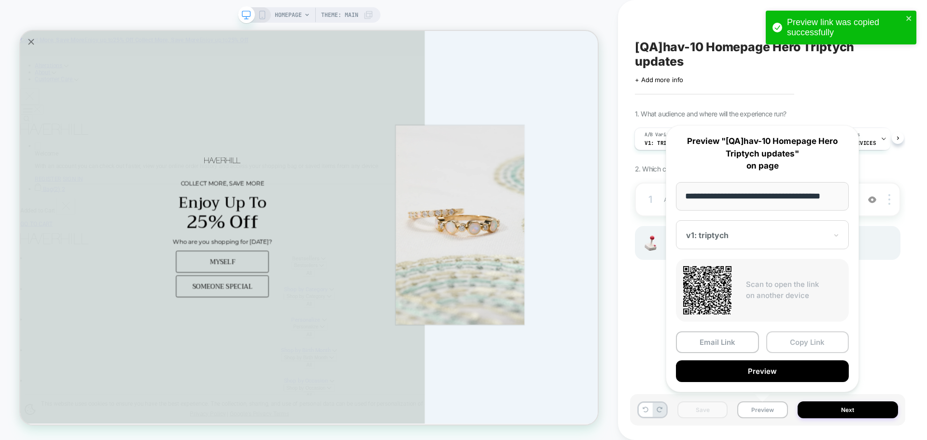
click at [821, 339] on button "Copy Link" at bounding box center [807, 342] width 83 height 22
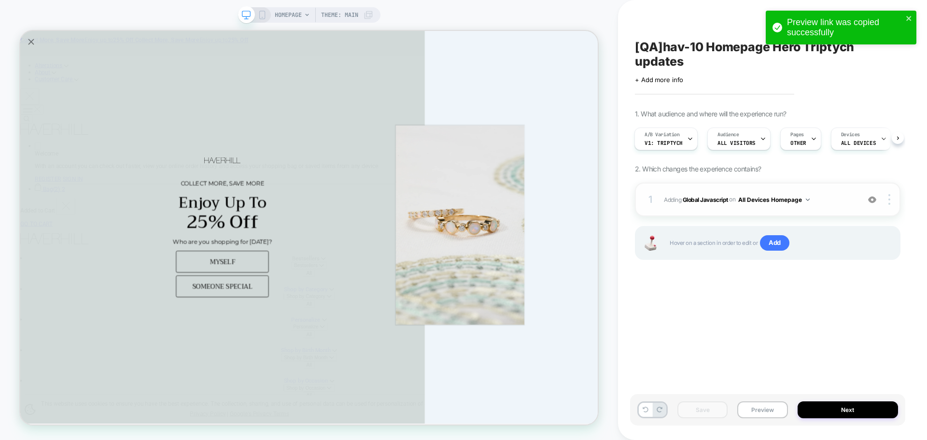
click at [708, 203] on span "Adding Global Javascript on All Devices Homepage" at bounding box center [759, 200] width 191 height 12
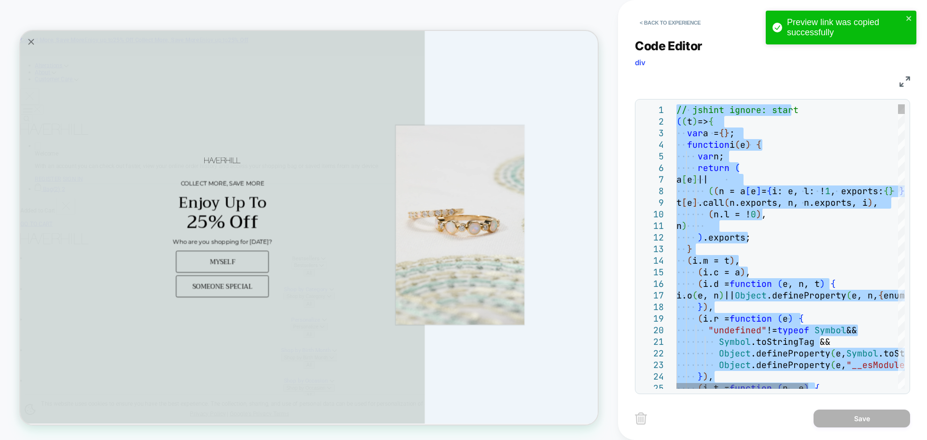
type textarea "**********"
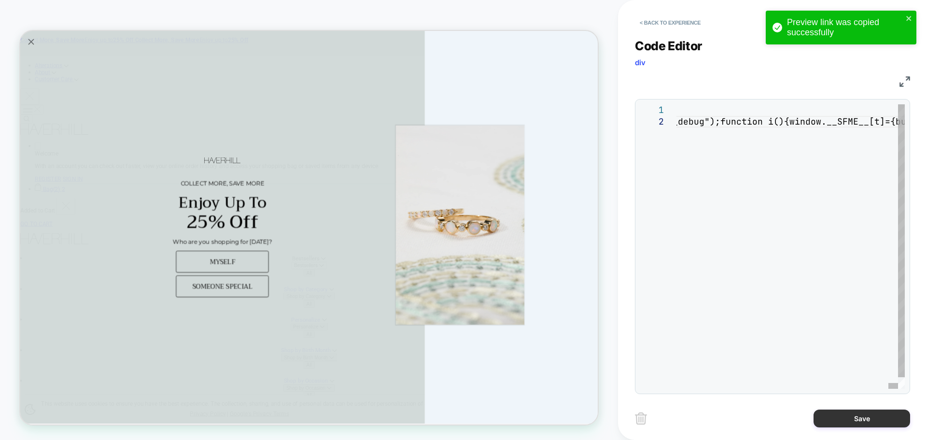
click at [866, 413] on button "Save" at bounding box center [862, 418] width 97 height 18
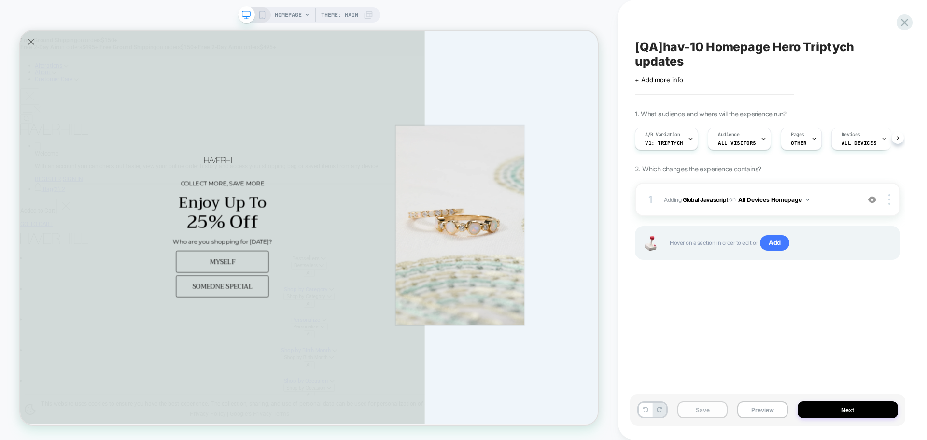
scroll to position [0, 0]
click at [699, 411] on button "Save" at bounding box center [702, 409] width 50 height 17
click at [772, 408] on button "Preview" at bounding box center [762, 409] width 50 height 17
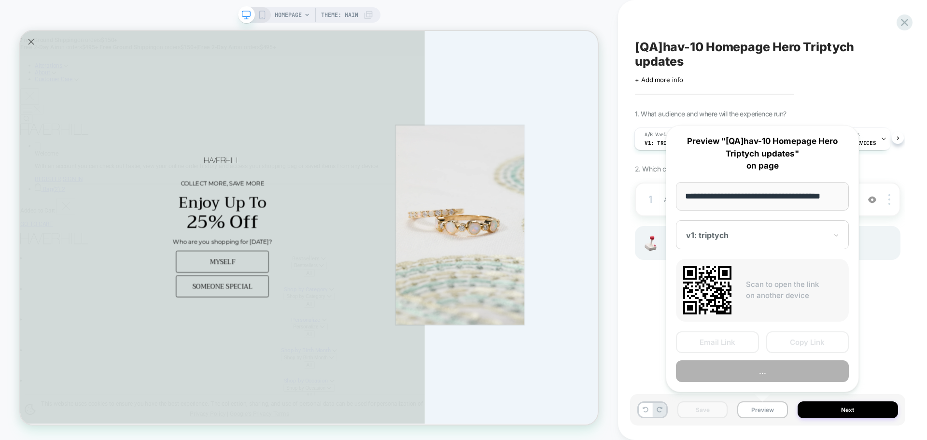
scroll to position [0, 0]
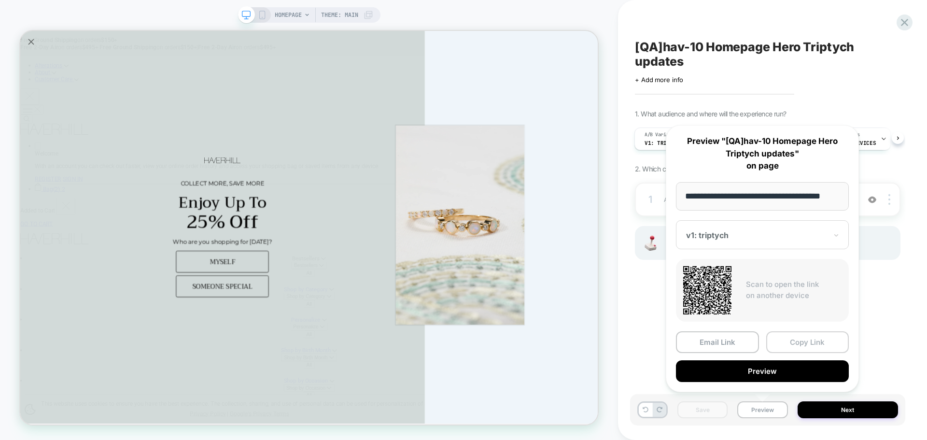
click at [793, 340] on button "Copy Link" at bounding box center [807, 342] width 83 height 22
